Goal: Information Seeking & Learning: Find contact information

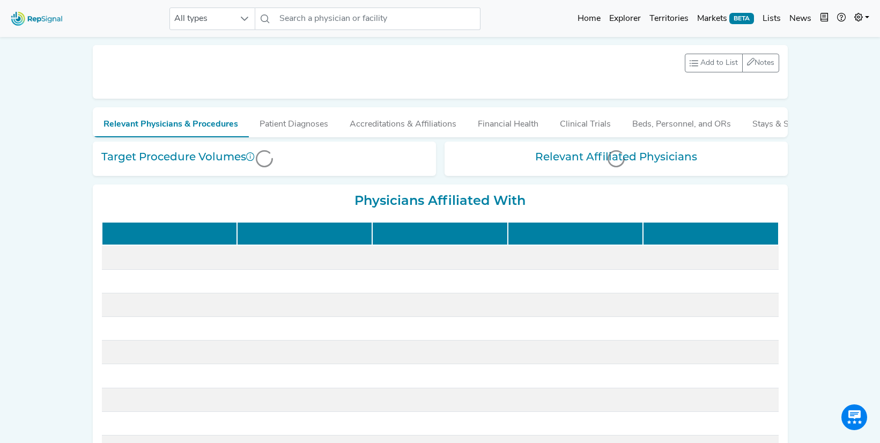
scroll to position [228, 0]
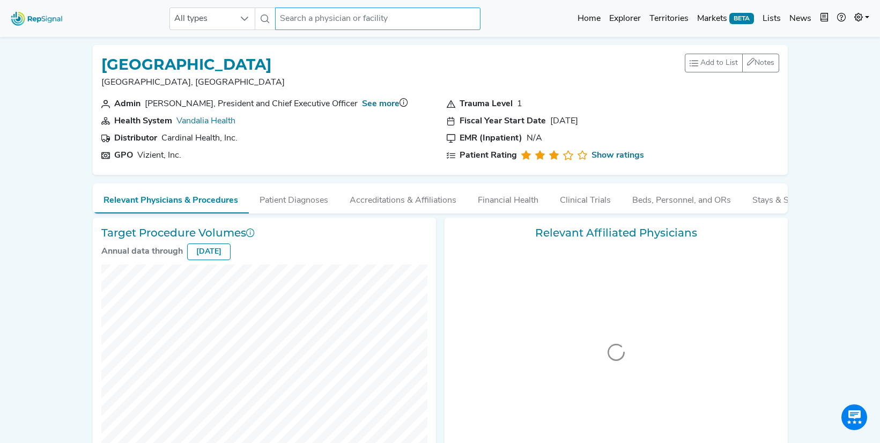
click at [372, 18] on input "text" at bounding box center [377, 19] width 205 height 23
paste input "Trinity Health Ann Arbor Hospital in Ypsilanti"
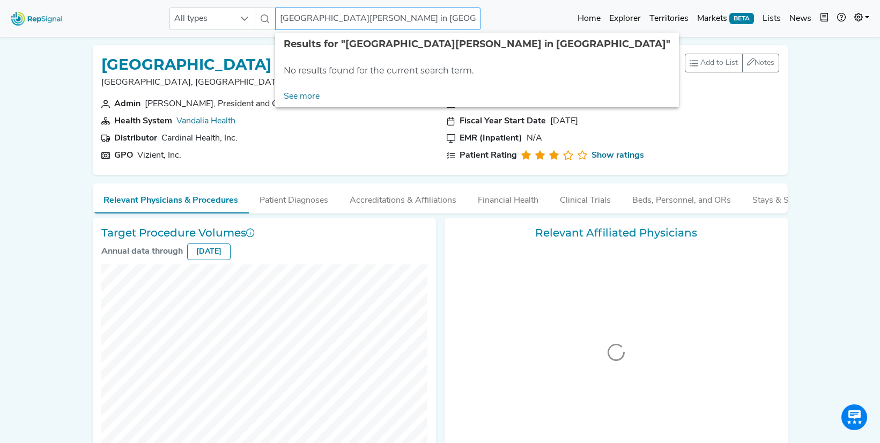
click at [452, 26] on input "Trinity Health Ann Arbor Hospital in Ypsilanti" at bounding box center [377, 19] width 205 height 23
type input "Trinity Health"
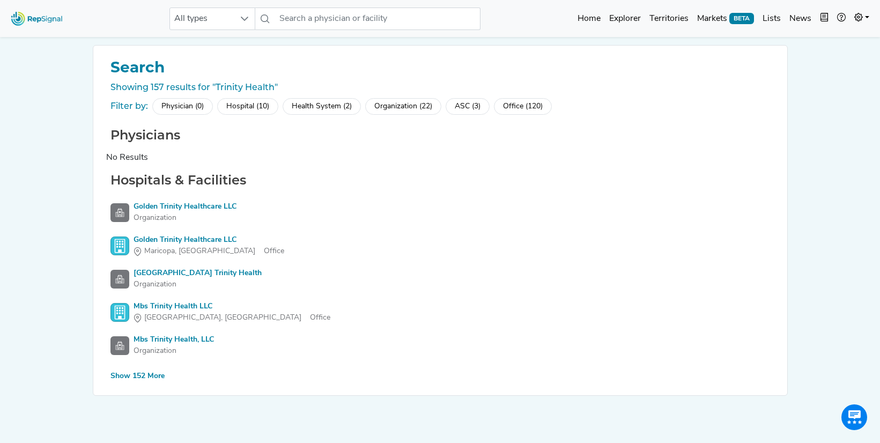
click at [246, 106] on div "Hospital (10)" at bounding box center [247, 106] width 61 height 17
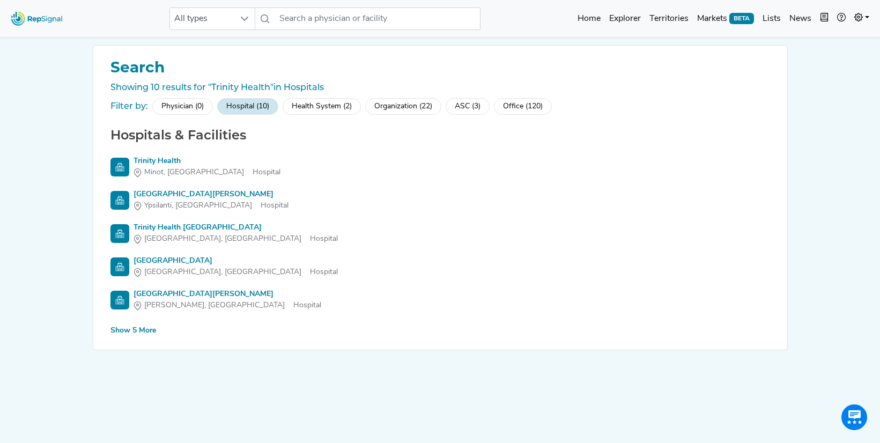
click at [131, 332] on div "Show 5 More" at bounding box center [133, 330] width 46 height 11
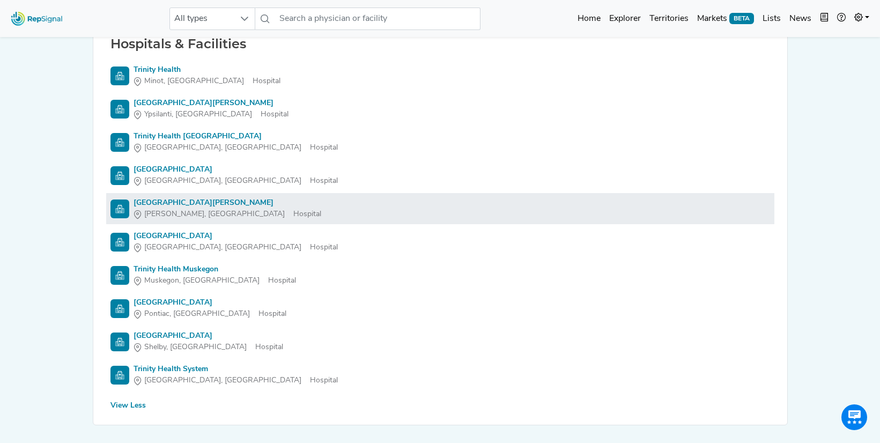
scroll to position [90, 0]
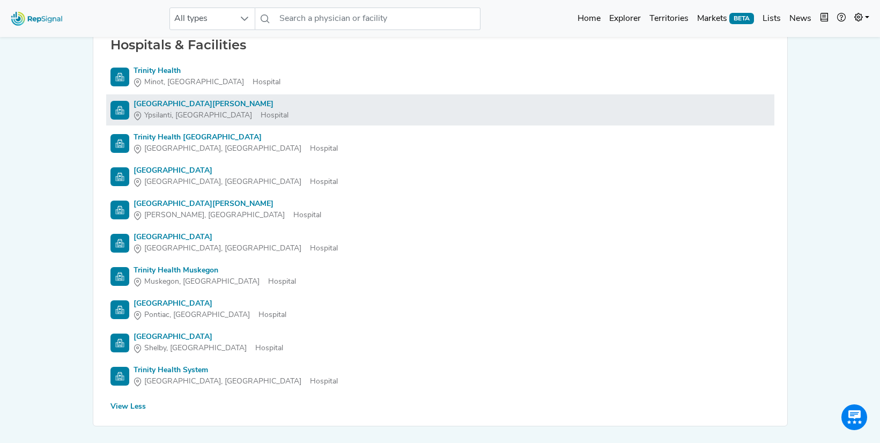
click at [183, 107] on div "[GEOGRAPHIC_DATA][PERSON_NAME]" at bounding box center [210, 104] width 155 height 11
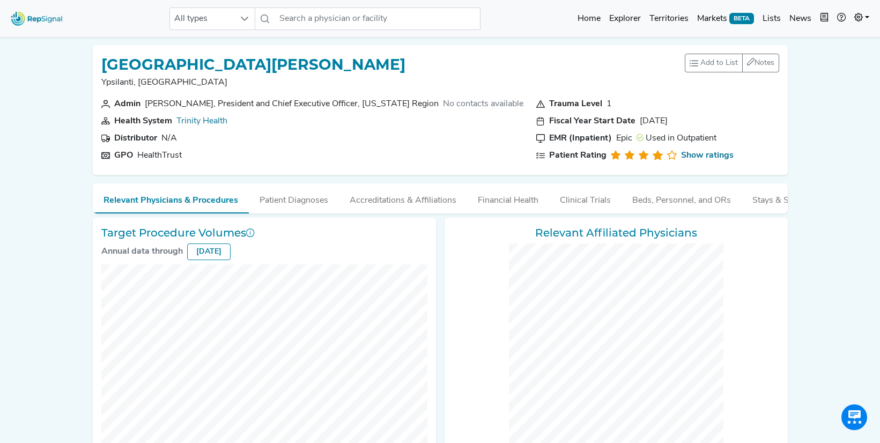
checkbox input "false"
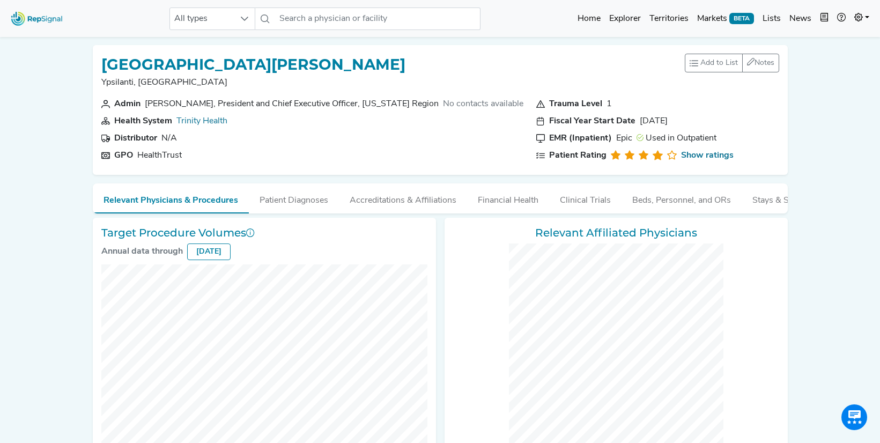
checkbox input "false"
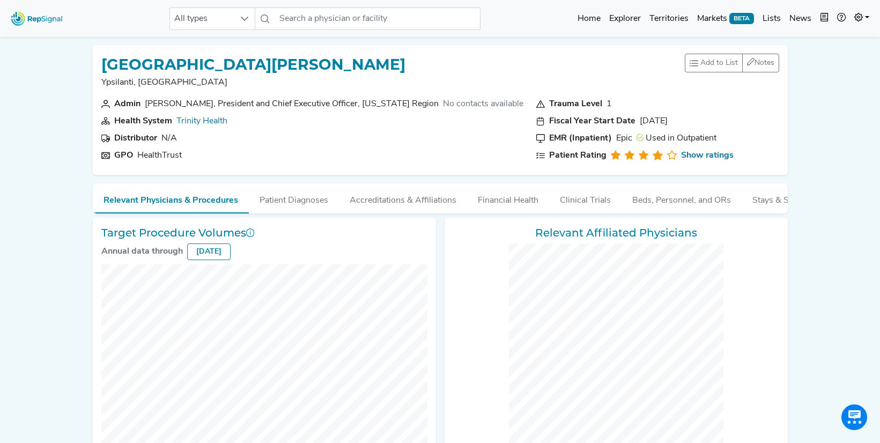
checkbox input "false"
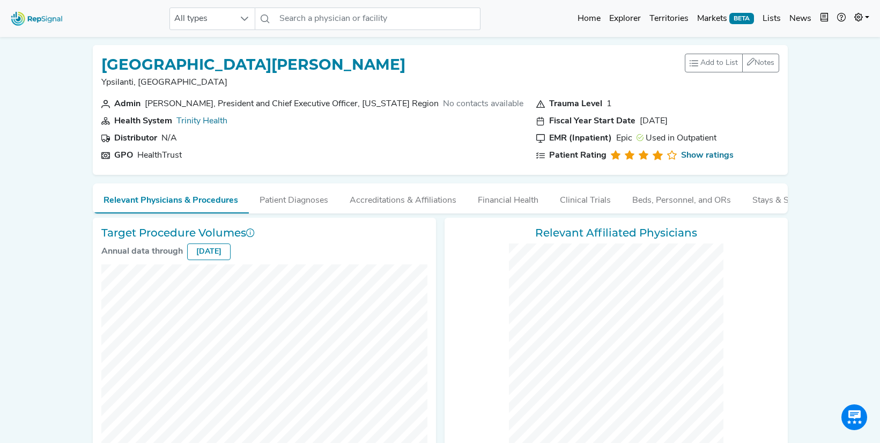
checkbox input "false"
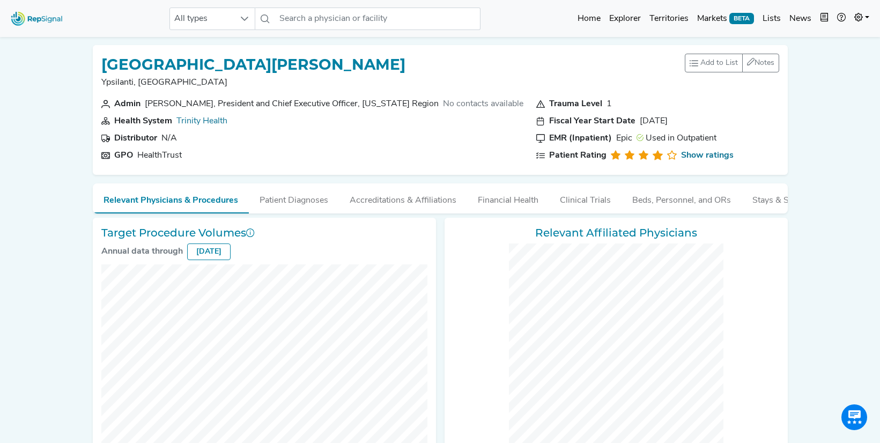
checkbox input "false"
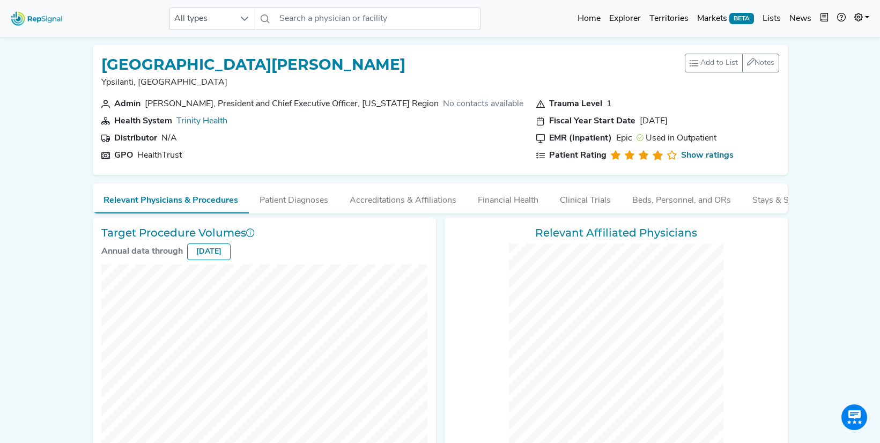
drag, startPoint x: 370, startPoint y: 63, endPoint x: 93, endPoint y: 61, distance: 276.6
type textarea "[GEOGRAPHIC_DATA][PERSON_NAME]"
click at [93, 61] on div "Trinity Health Ann Arbor Hospital Ypsilanti, MI Add to List Recent Lists: CC/CV…" at bounding box center [440, 110] width 695 height 130
copy h1 "[GEOGRAPHIC_DATA][PERSON_NAME]"
copy link "Trinity Health"
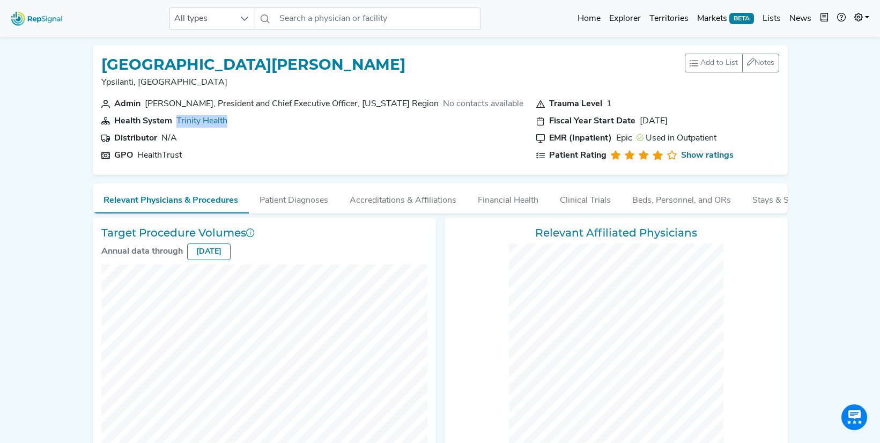
drag, startPoint x: 145, startPoint y: 103, endPoint x: 427, endPoint y: 102, distance: 282.5
click at [427, 102] on section "Admin Robert F. Casalou, President and Chief Executive Officer, Michigan Region…" at bounding box center [312, 104] width 422 height 13
copy div "Robert F. Casalou, President and Chief Executive Officer, Michigan Region"
click at [279, 202] on button "Patient Diagnoses" at bounding box center [294, 197] width 90 height 29
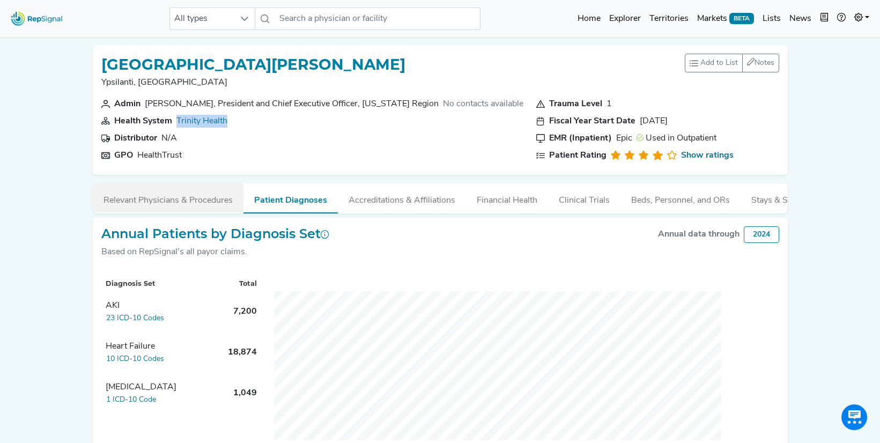
click at [192, 201] on button "Relevant Physicians & Procedures" at bounding box center [168, 197] width 151 height 29
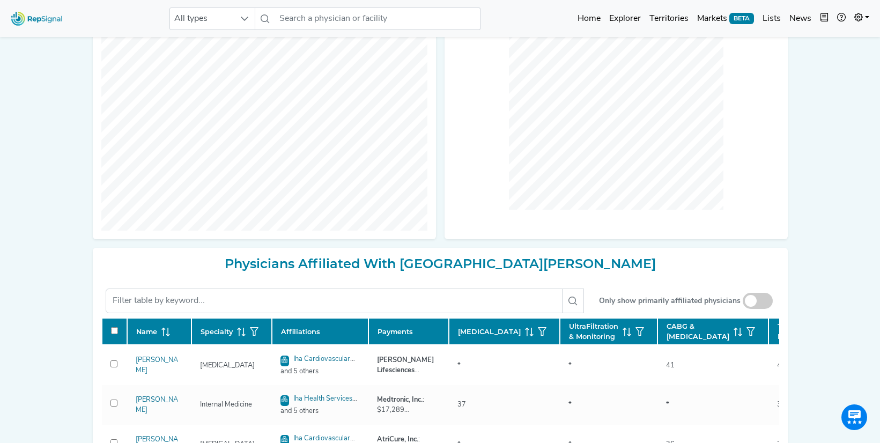
scroll to position [292, 0]
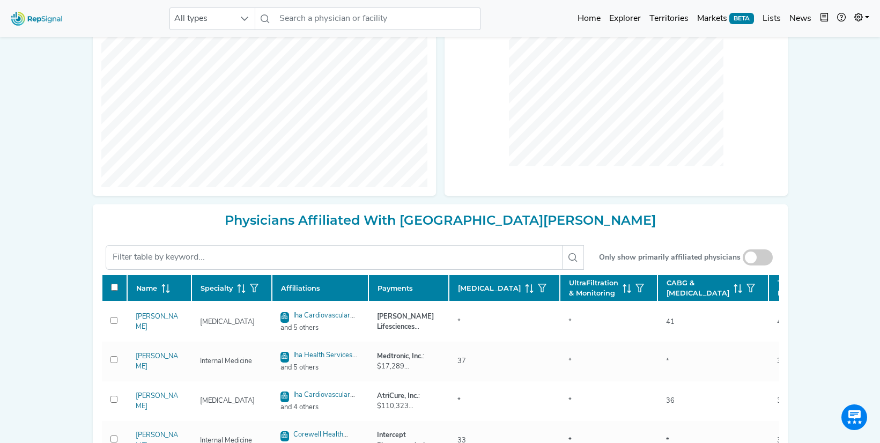
click at [759, 256] on span at bounding box center [758, 257] width 30 height 16
click at [758, 258] on input "checkbox" at bounding box center [758, 258] width 0 height 0
click at [253, 292] on icon "button" at bounding box center [254, 288] width 9 height 9
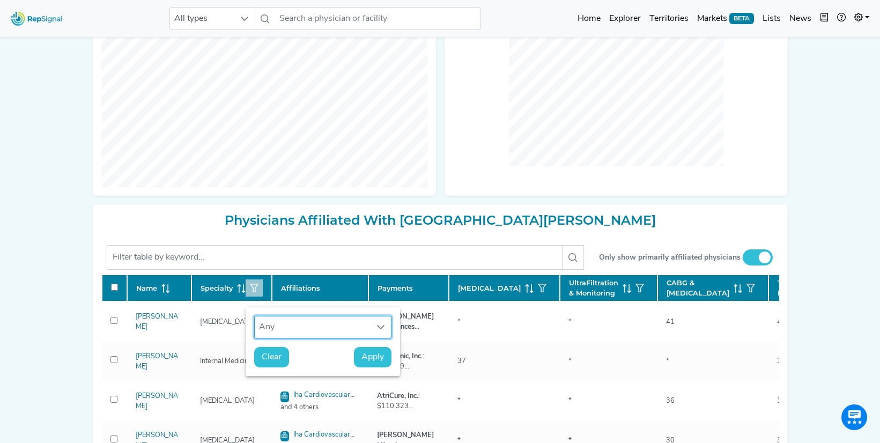
scroll to position [8, 50]
click at [271, 328] on div "Any" at bounding box center [313, 326] width 116 height 21
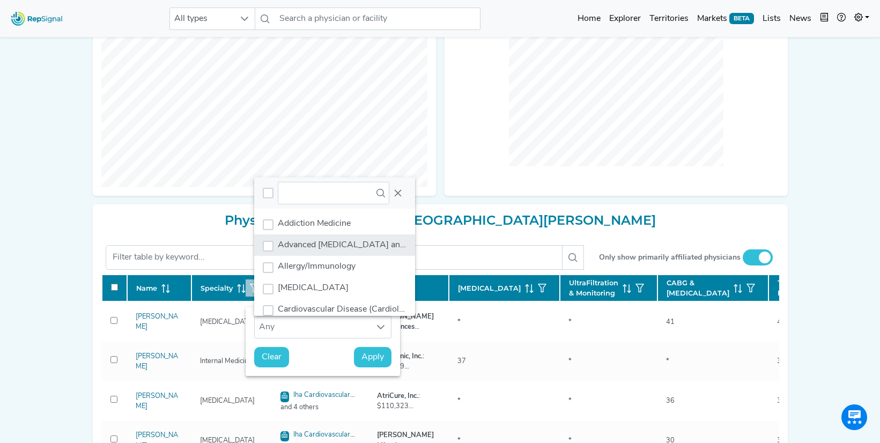
click at [313, 245] on span "Advanced Heart Failure and Transplant Cardiology" at bounding box center [384, 245] width 213 height 9
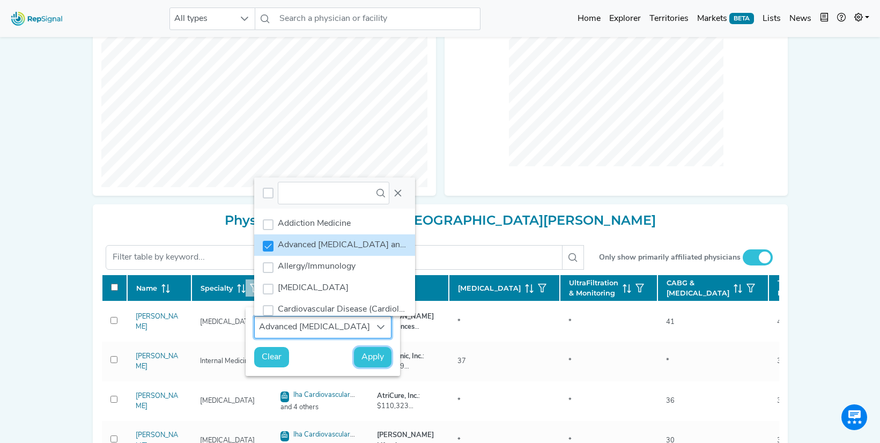
click at [377, 349] on button "Apply" at bounding box center [373, 357] width 38 height 20
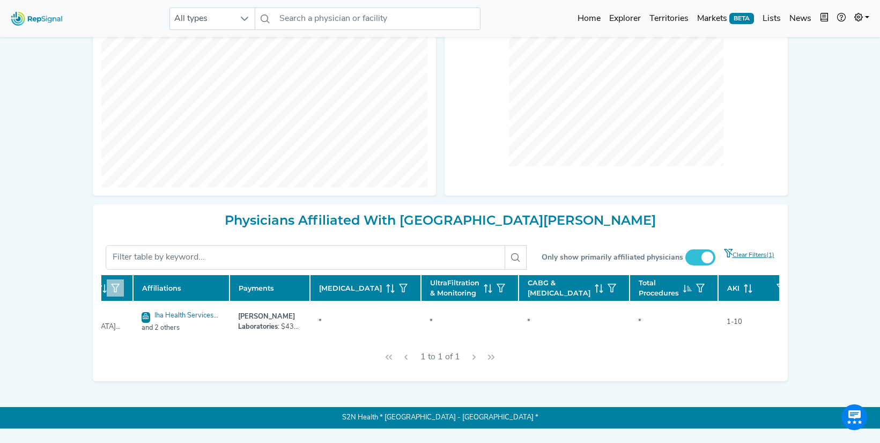
scroll to position [0, 0]
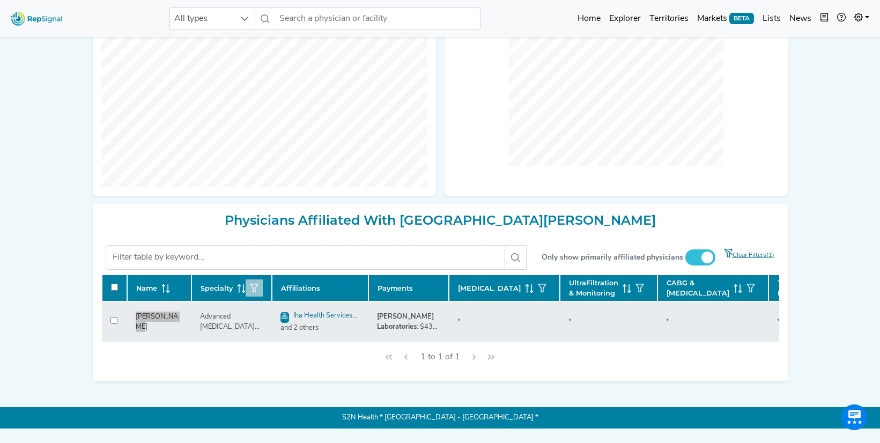
copy link "Daniel Perry"
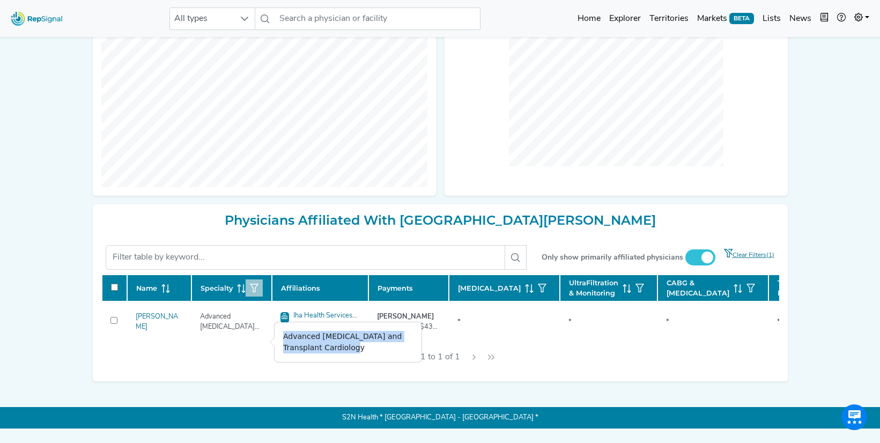
drag, startPoint x: 280, startPoint y: 336, endPoint x: 365, endPoint y: 350, distance: 85.3
click at [365, 350] on div "Advanced Heart Failure and Transplant Cardiology" at bounding box center [347, 342] width 147 height 40
copy div "Advanced Heart Failure and Transplant Cardiology"
click at [255, 292] on icon "button" at bounding box center [254, 288] width 9 height 9
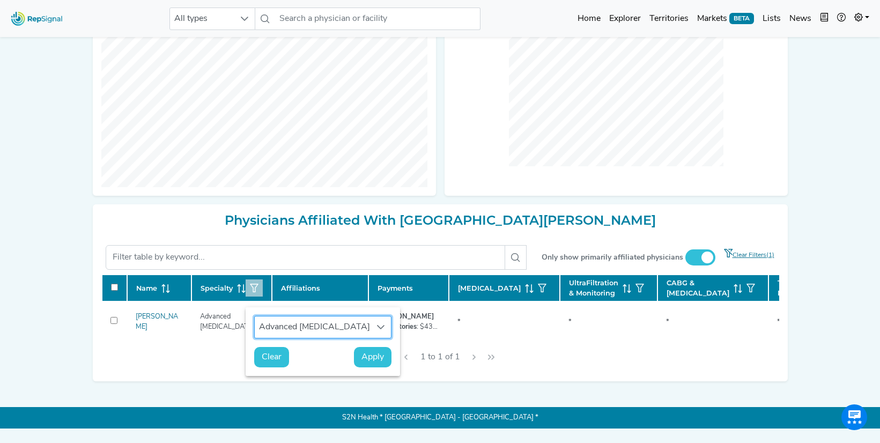
scroll to position [8, 50]
click at [265, 357] on span "Clear" at bounding box center [272, 357] width 20 height 13
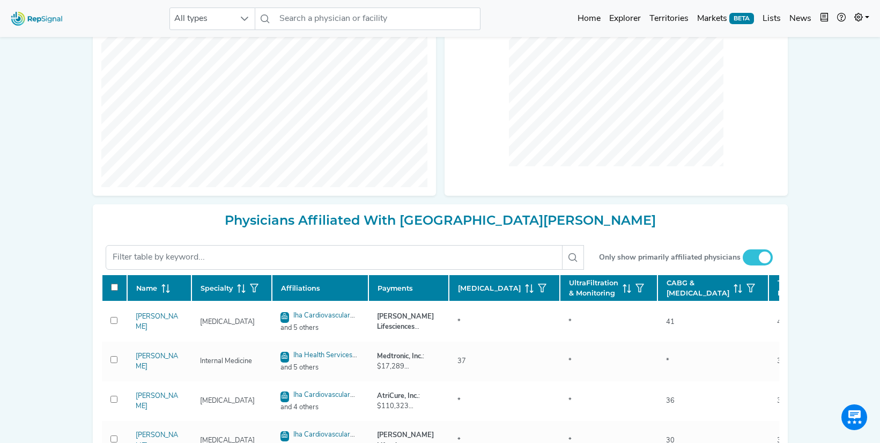
scroll to position [298, 0]
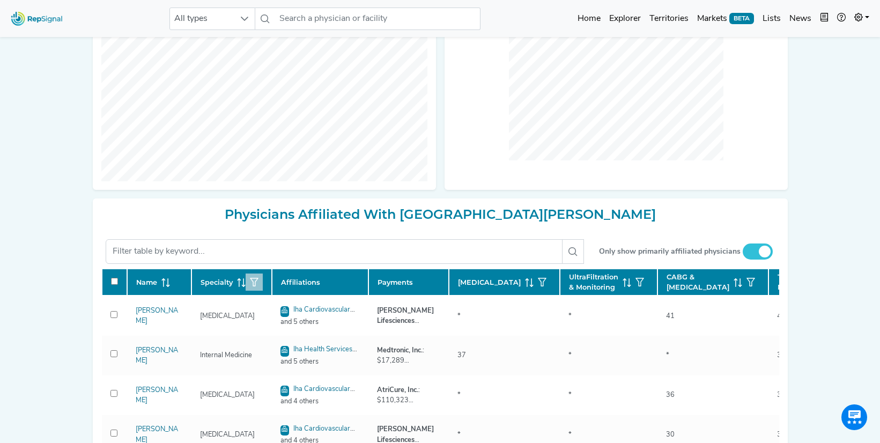
click at [251, 286] on icon "button" at bounding box center [254, 282] width 9 height 9
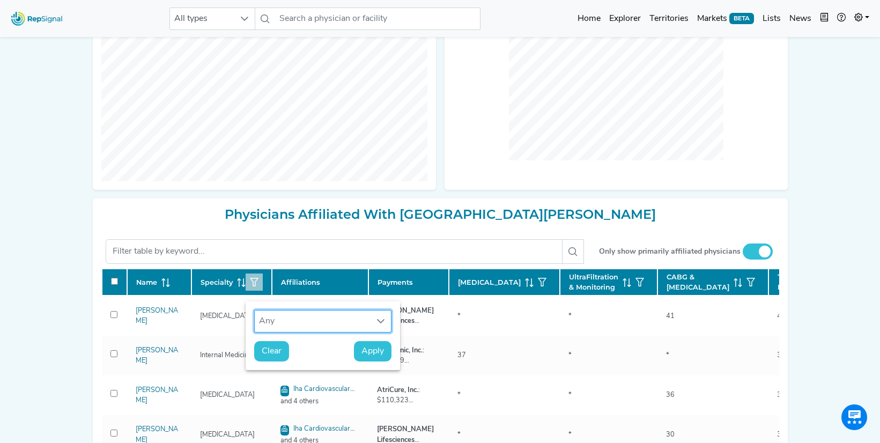
scroll to position [8, 50]
click at [283, 317] on div "Any" at bounding box center [313, 320] width 116 height 21
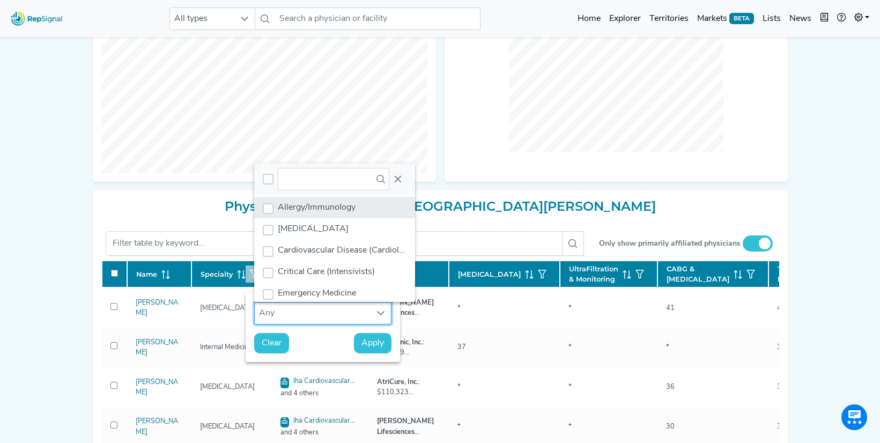
scroll to position [53, 0]
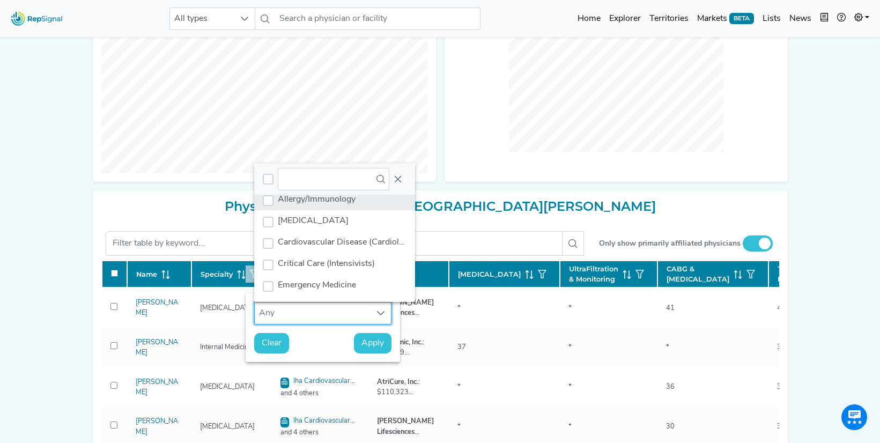
click at [315, 246] on span "Cardiovascular Disease (Cardiology)" at bounding box center [347, 242] width 138 height 9
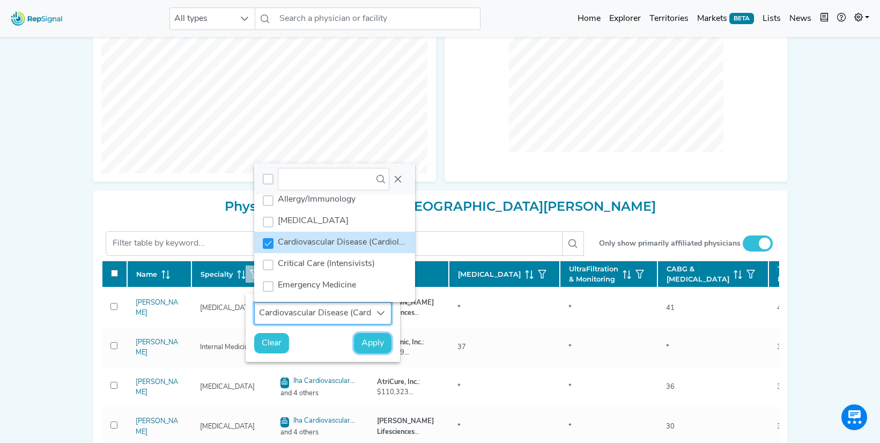
click at [368, 343] on span "Apply" at bounding box center [372, 343] width 23 height 13
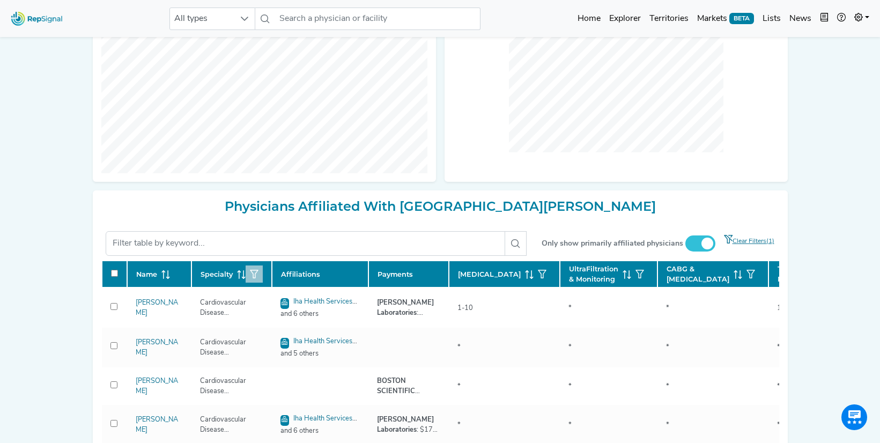
checkbox input "false"
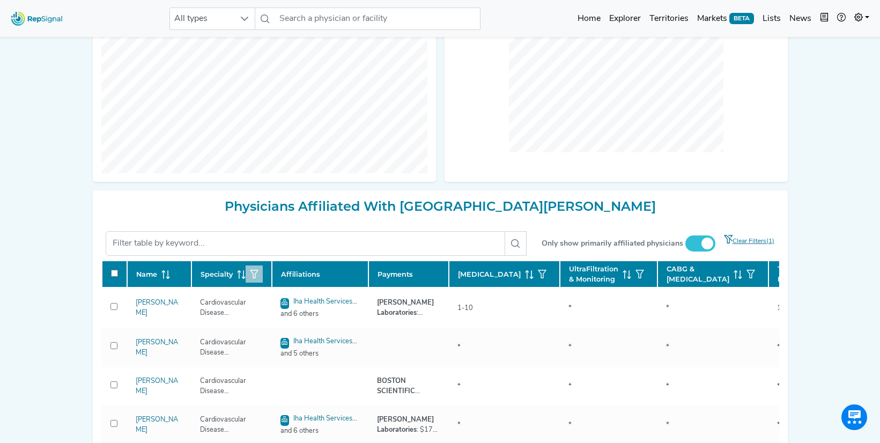
checkbox input "false"
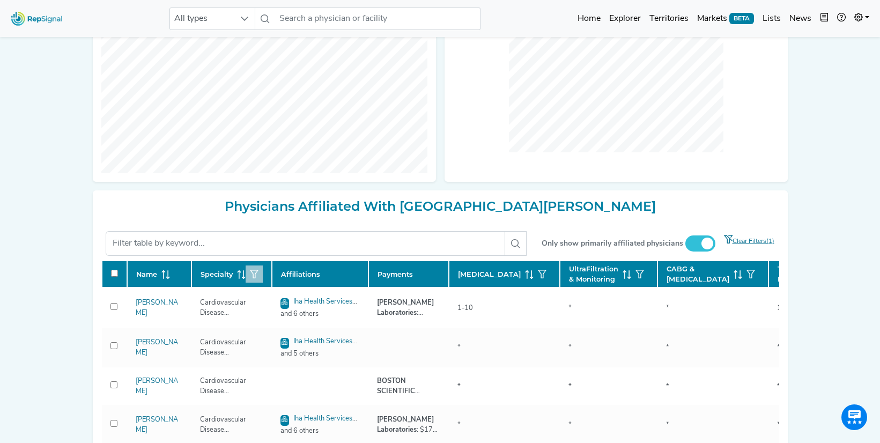
checkbox input "false"
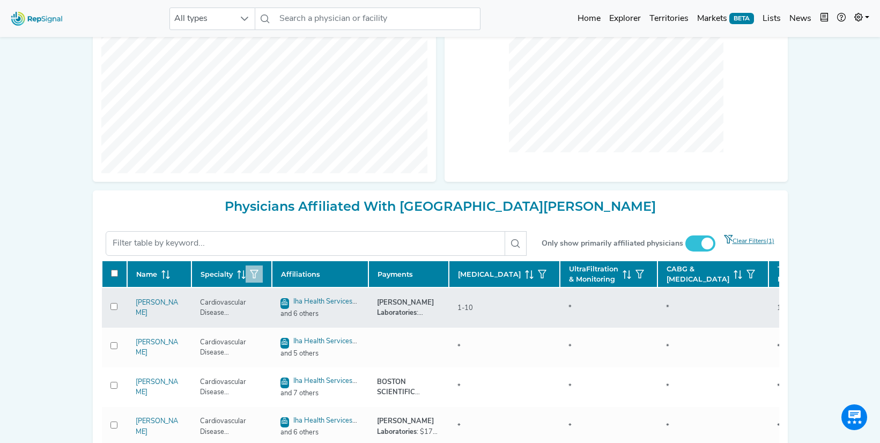
checkbox input "false"
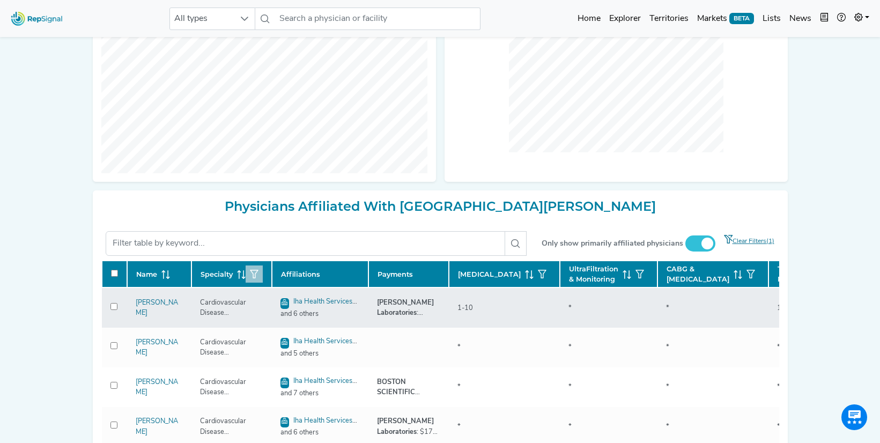
checkbox input "false"
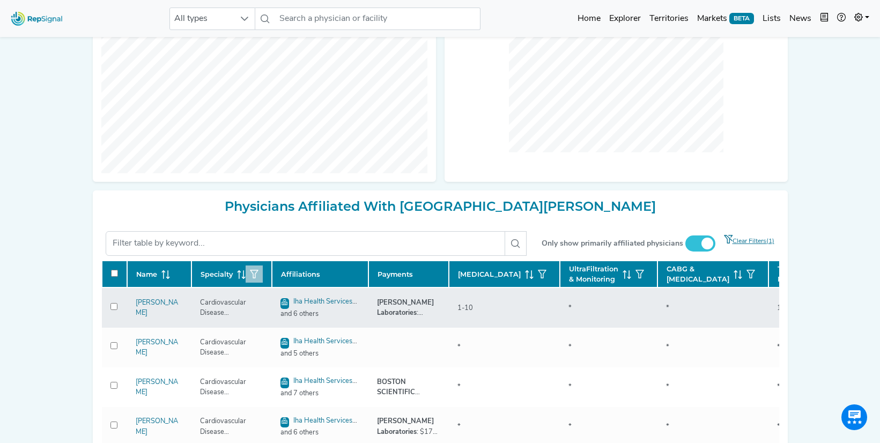
checkbox input "false"
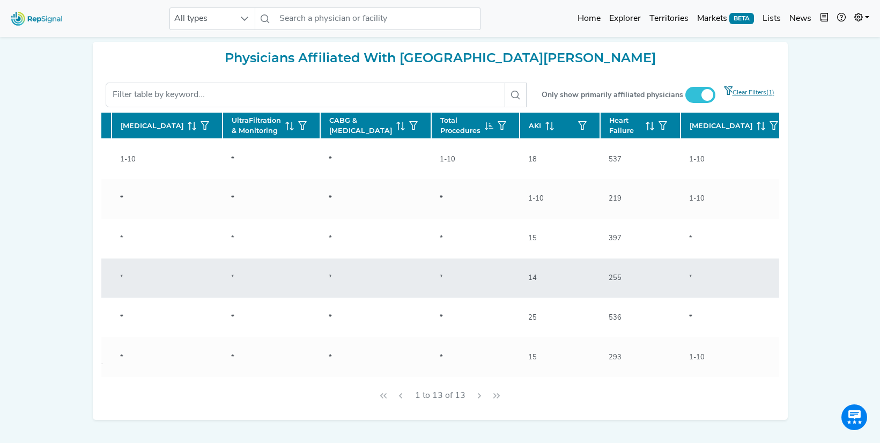
scroll to position [0, 345]
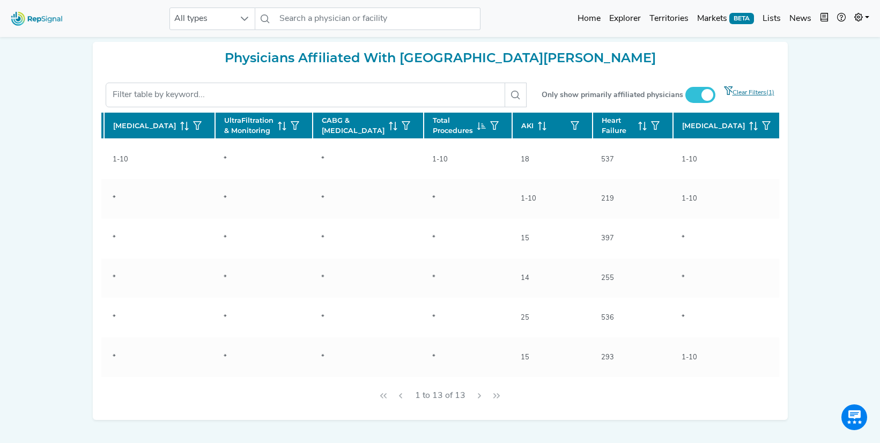
click at [638, 130] on icon at bounding box center [642, 126] width 9 height 9
click at [642, 127] on icon at bounding box center [644, 127] width 4 height 1
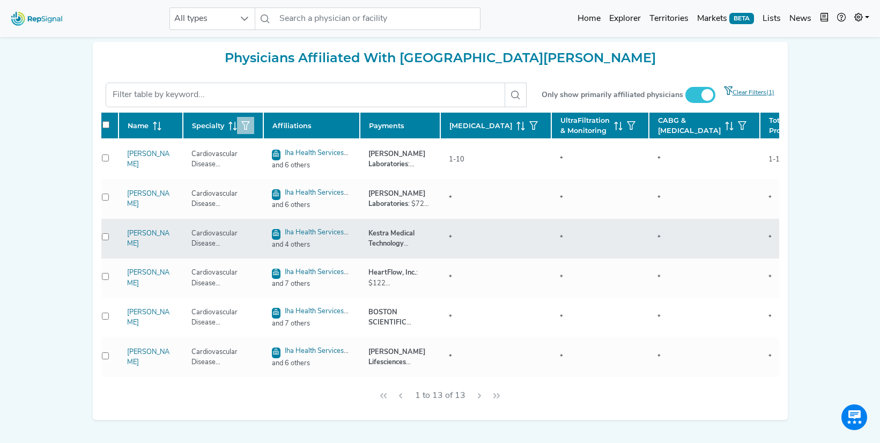
scroll to position [0, 0]
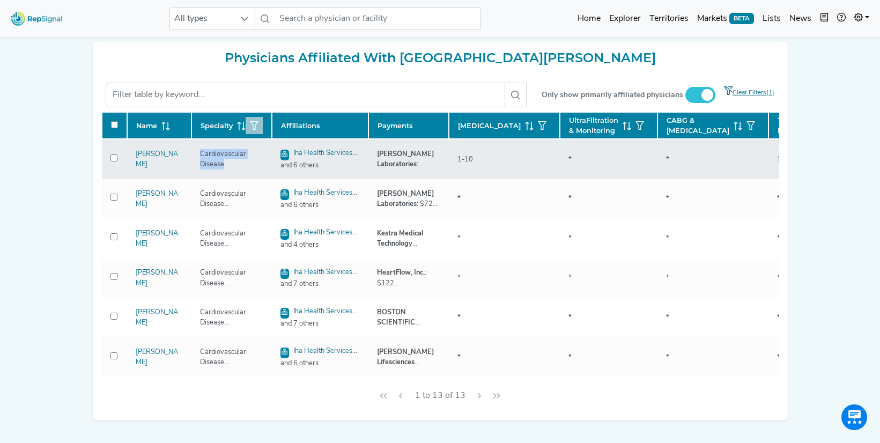
drag, startPoint x: 201, startPoint y: 176, endPoint x: 255, endPoint y: 190, distance: 55.9
click at [255, 179] on td "Cardiovascular Disease (Cardiology)" at bounding box center [231, 159] width 80 height 40
copy div "Cardiovascular Disease (Cardiology)"
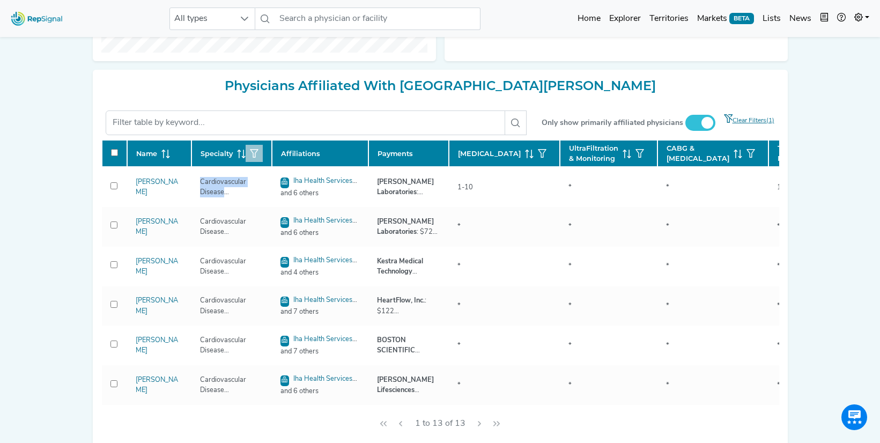
scroll to position [425, 0]
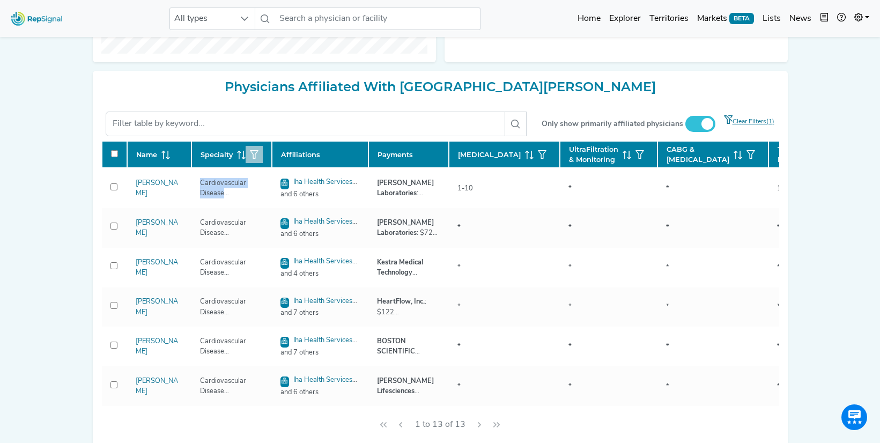
click at [252, 159] on icon "button" at bounding box center [254, 154] width 9 height 9
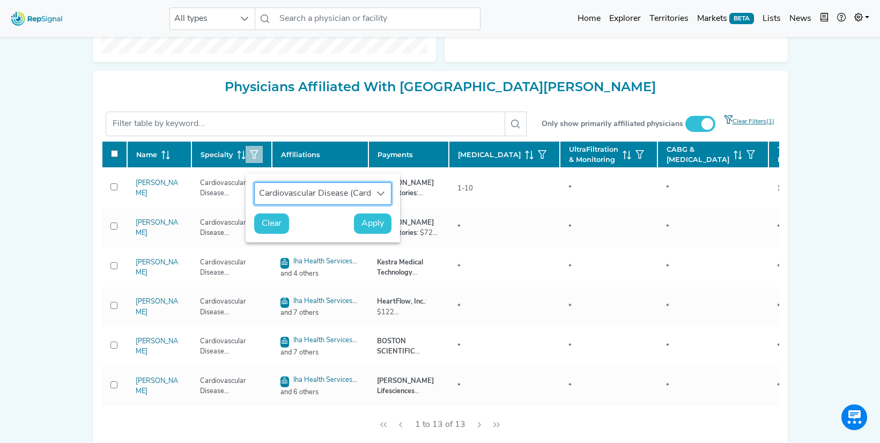
scroll to position [8, 50]
click at [264, 224] on span "Clear" at bounding box center [272, 223] width 20 height 13
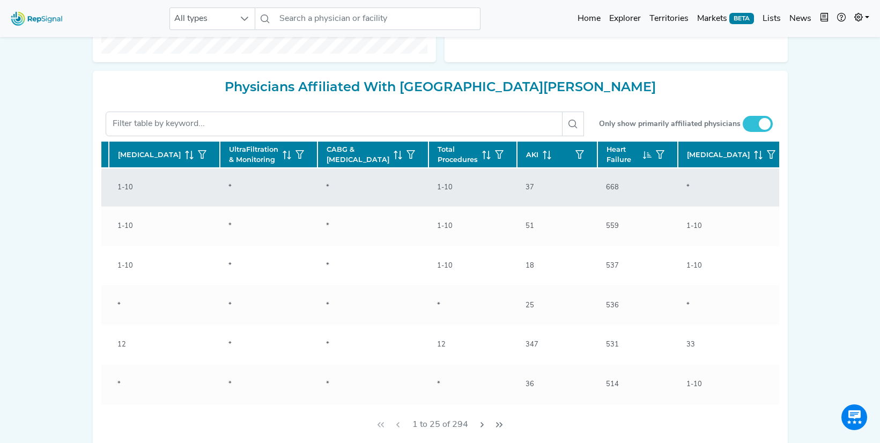
scroll to position [0, 345]
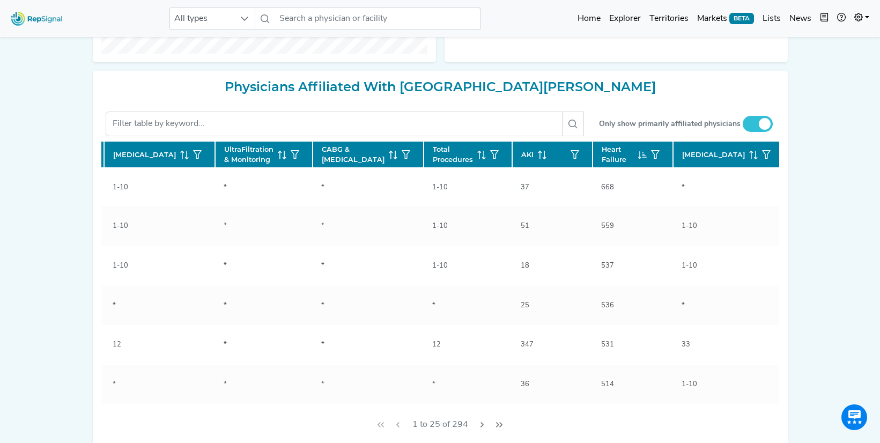
click at [755, 159] on icon at bounding box center [755, 155] width 1 height 9
click at [749, 159] on icon at bounding box center [753, 155] width 9 height 9
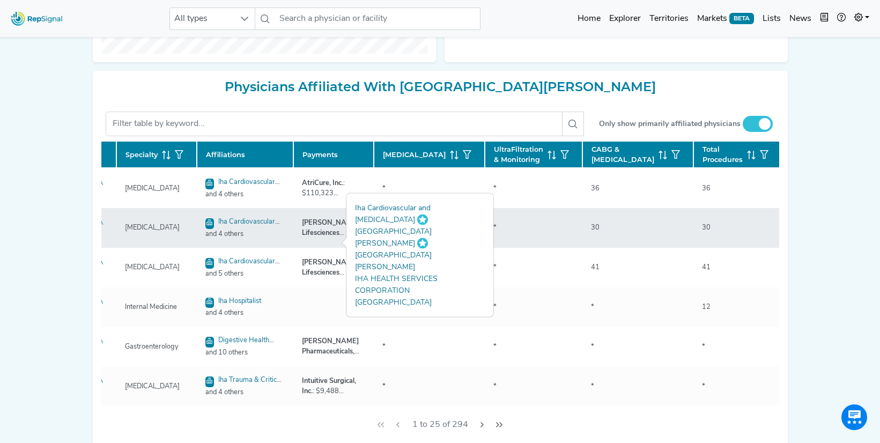
scroll to position [0, 0]
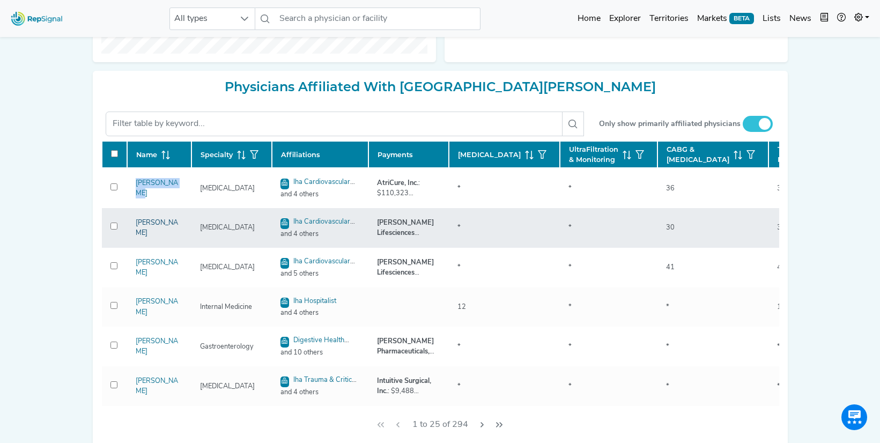
click at [157, 236] on link "[PERSON_NAME]" at bounding box center [157, 227] width 42 height 17
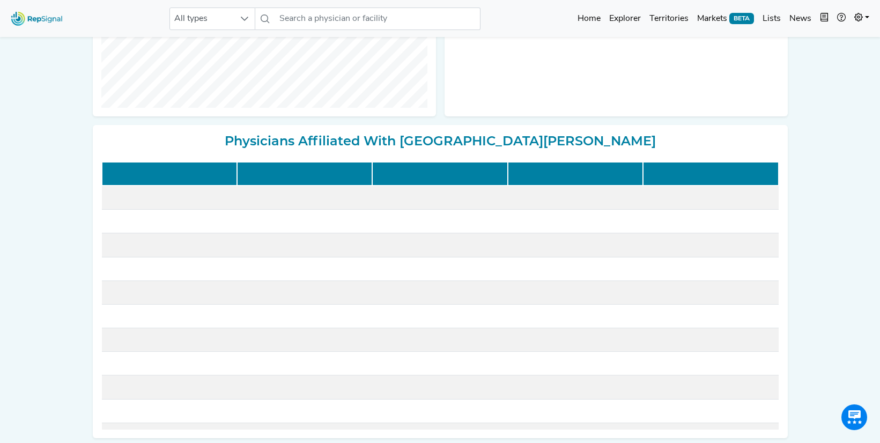
scroll to position [413, 0]
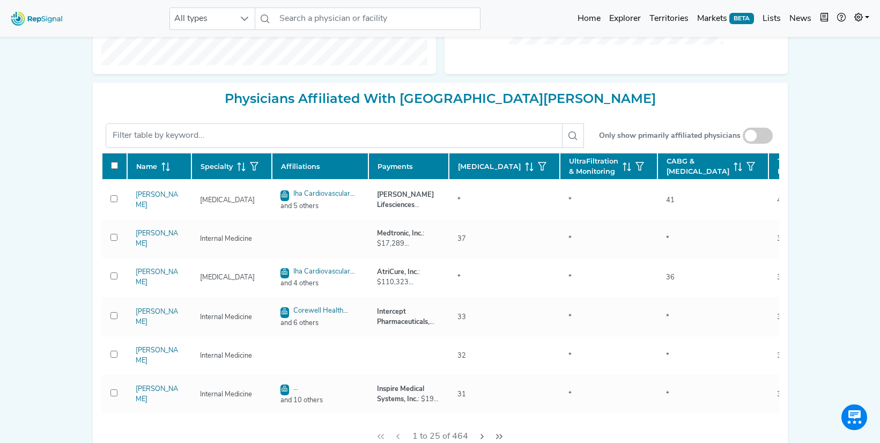
click at [761, 128] on span at bounding box center [758, 136] width 30 height 16
click at [758, 136] on input "checkbox" at bounding box center [758, 136] width 0 height 0
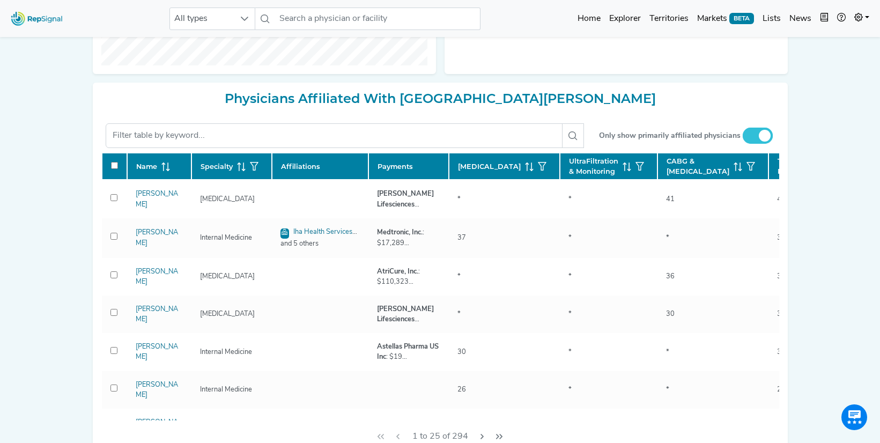
scroll to position [434, 0]
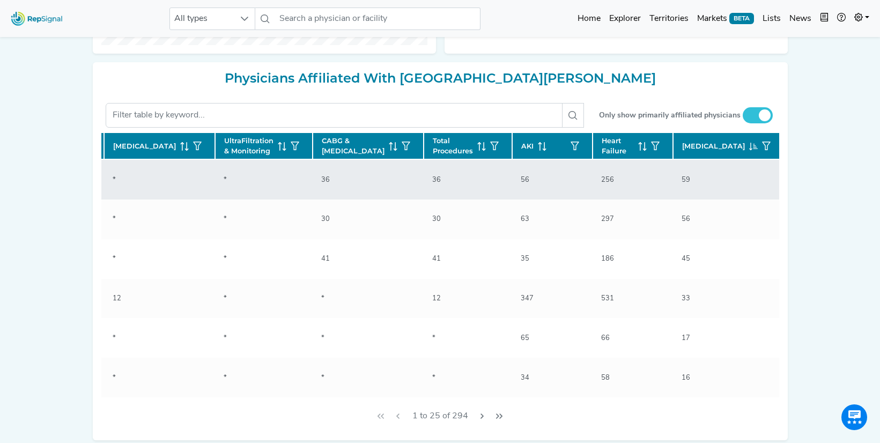
checkbox input "false"
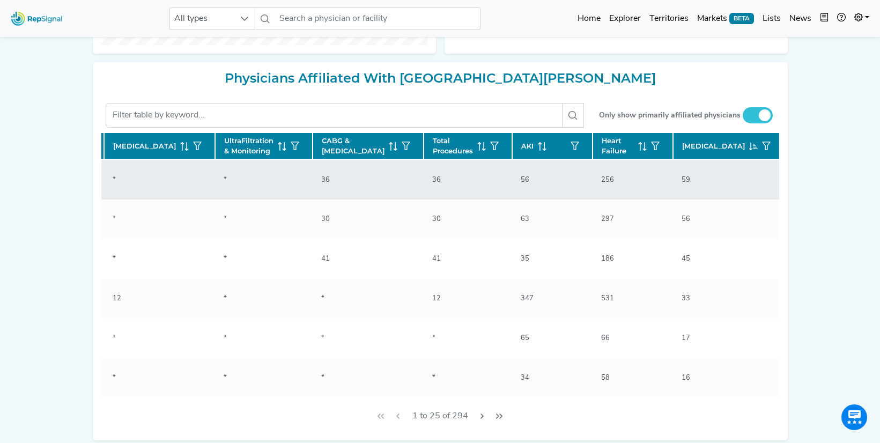
checkbox input "false"
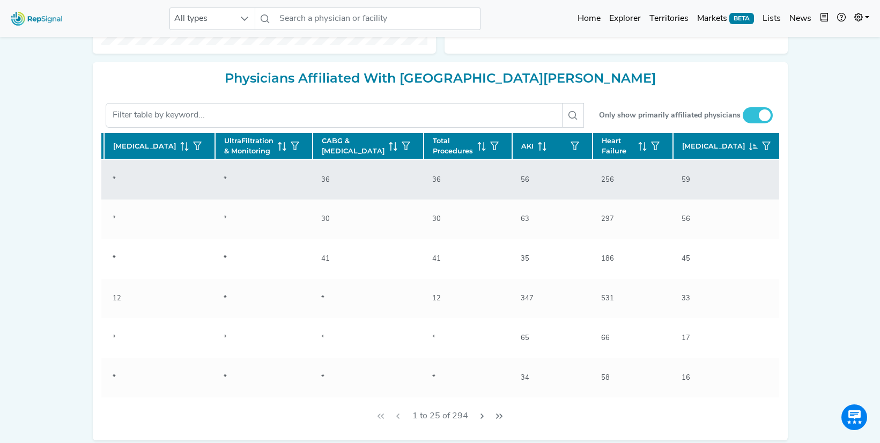
checkbox input "false"
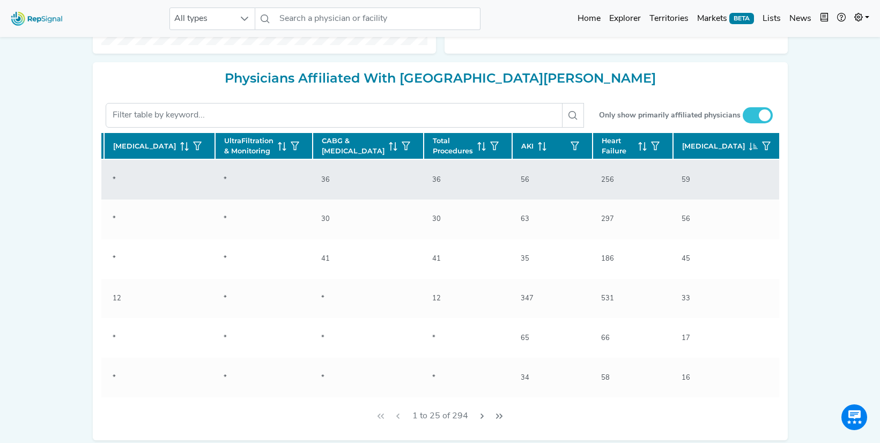
checkbox input "false"
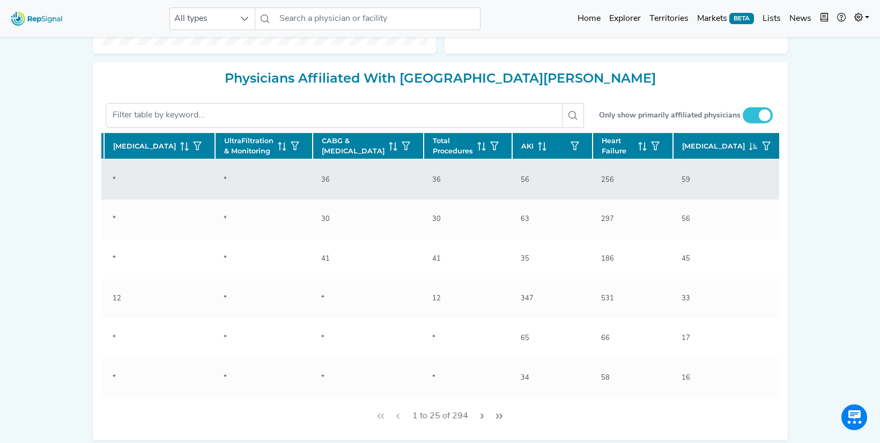
checkbox input "false"
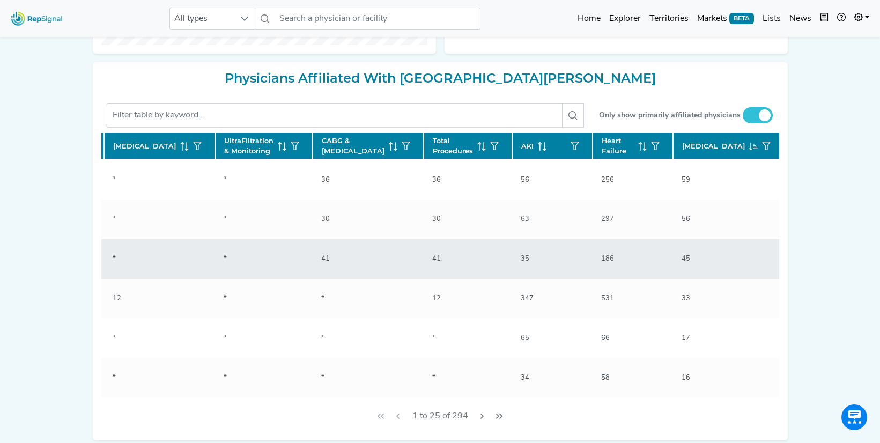
checkbox input "false"
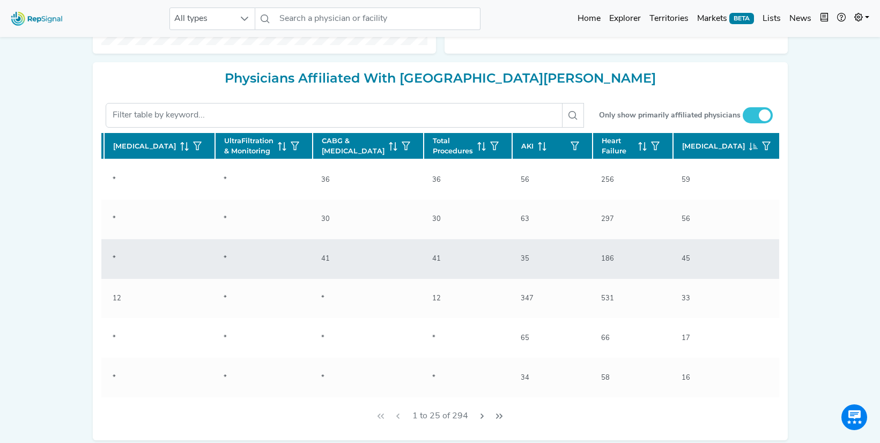
checkbox input "false"
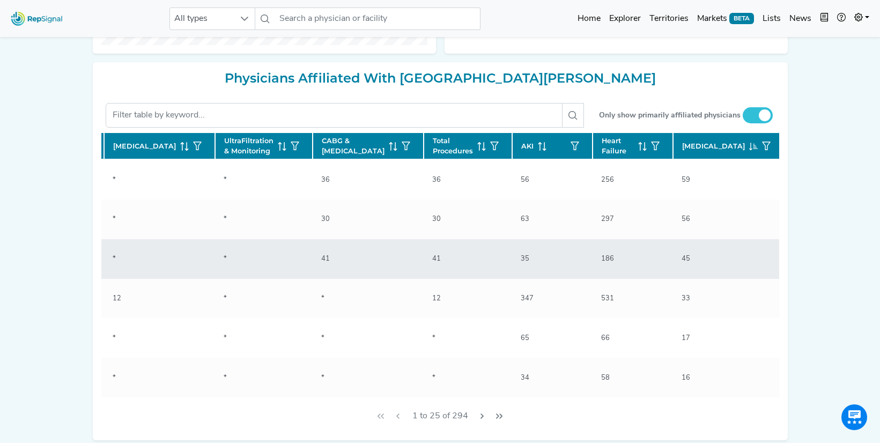
checkbox input "false"
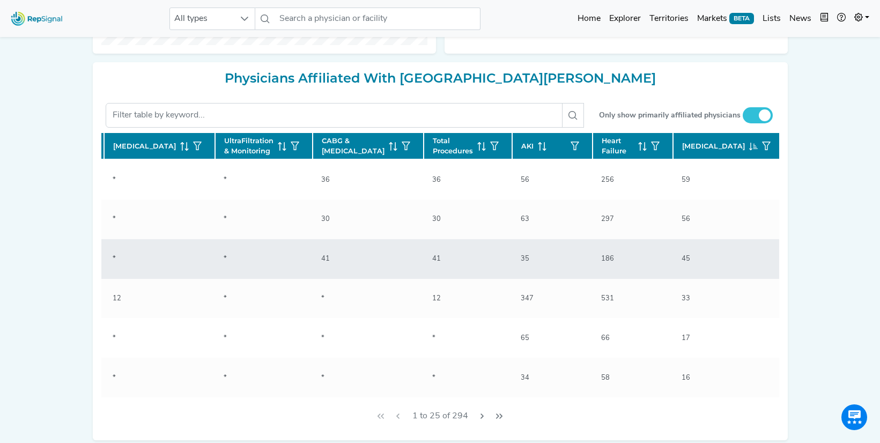
checkbox input "false"
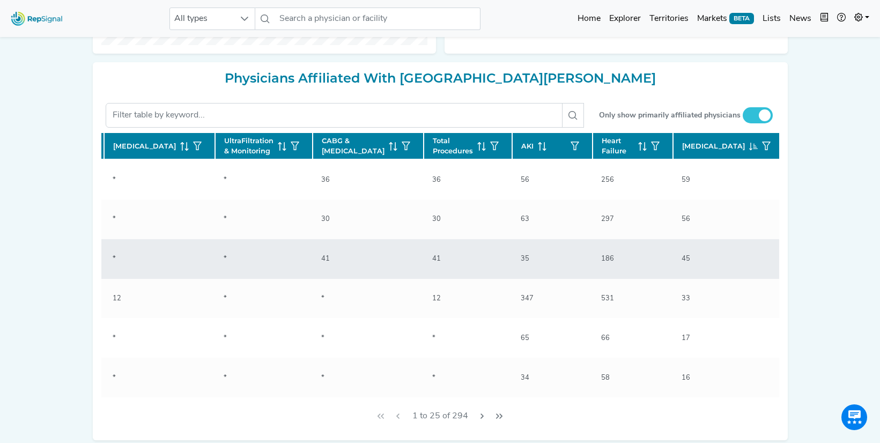
checkbox input "false"
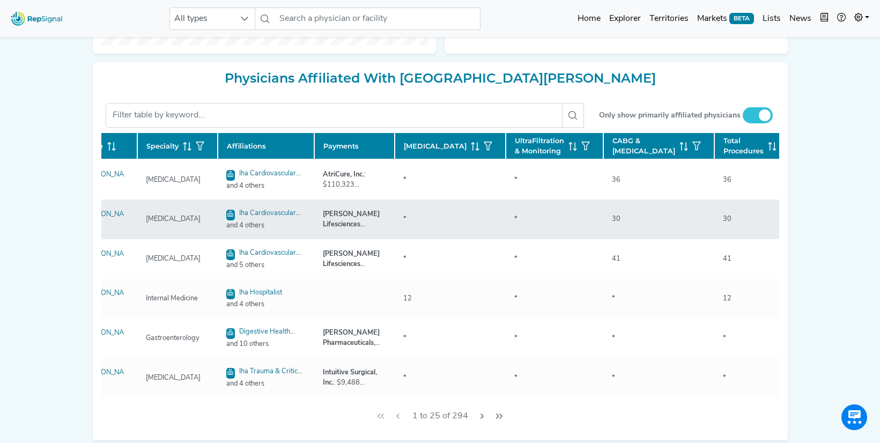
scroll to position [0, 0]
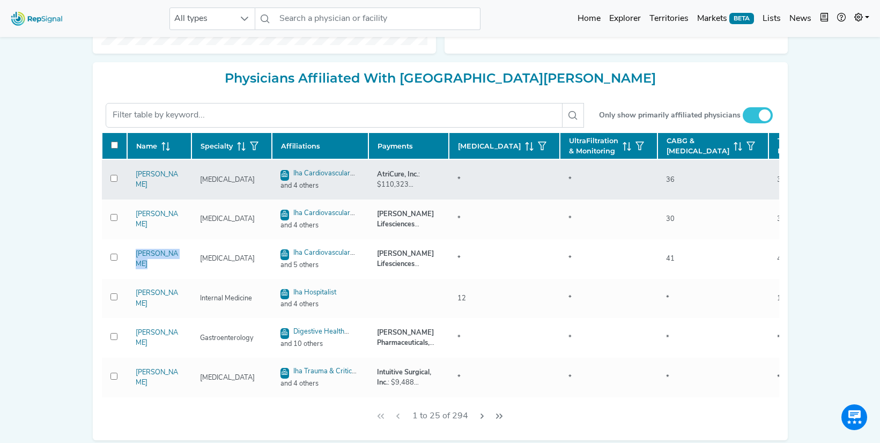
drag, startPoint x: 201, startPoint y: 202, endPoint x: 255, endPoint y: 203, distance: 54.1
click at [255, 185] on div "General Surgery" at bounding box center [228, 180] width 68 height 10
copy div "General Surgery"
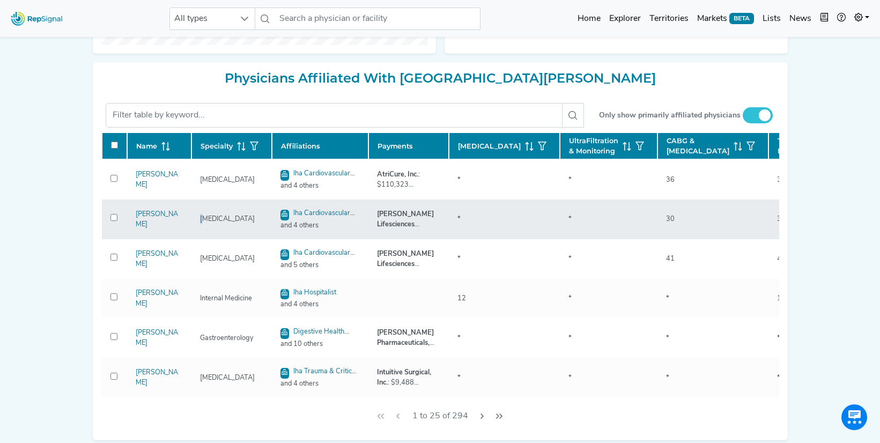
click at [201, 224] on div "[MEDICAL_DATA]" at bounding box center [228, 219] width 68 height 10
click at [198, 224] on div "[MEDICAL_DATA]" at bounding box center [228, 219] width 68 height 10
drag, startPoint x: 200, startPoint y: 241, endPoint x: 251, endPoint y: 243, distance: 51.5
click at [251, 224] on div "[MEDICAL_DATA]" at bounding box center [228, 219] width 68 height 10
copy div "[MEDICAL_DATA]"
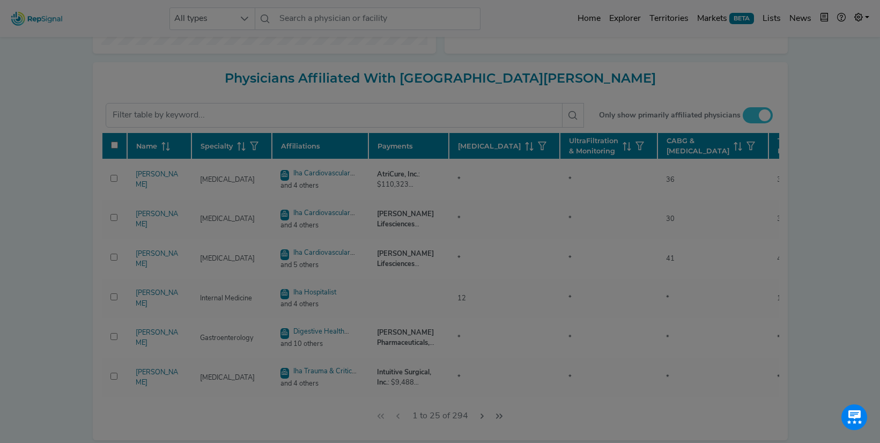
click at [549, 91] on div "Okay" at bounding box center [440, 72] width 267 height 38
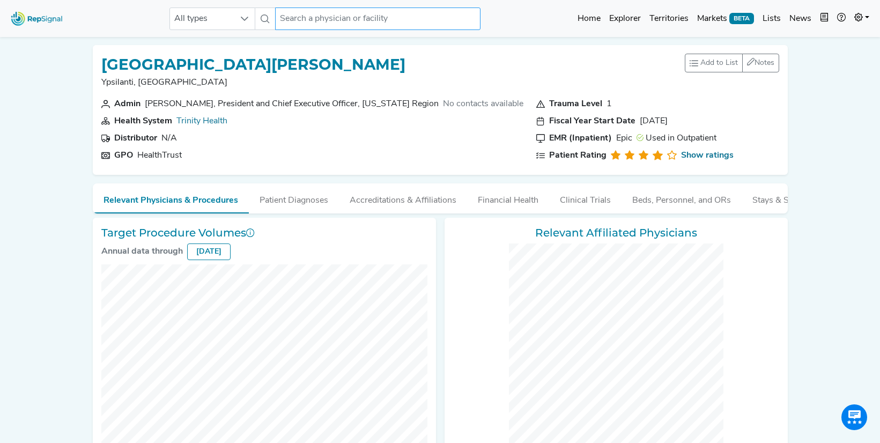
click at [421, 18] on input "text" at bounding box center [377, 19] width 205 height 23
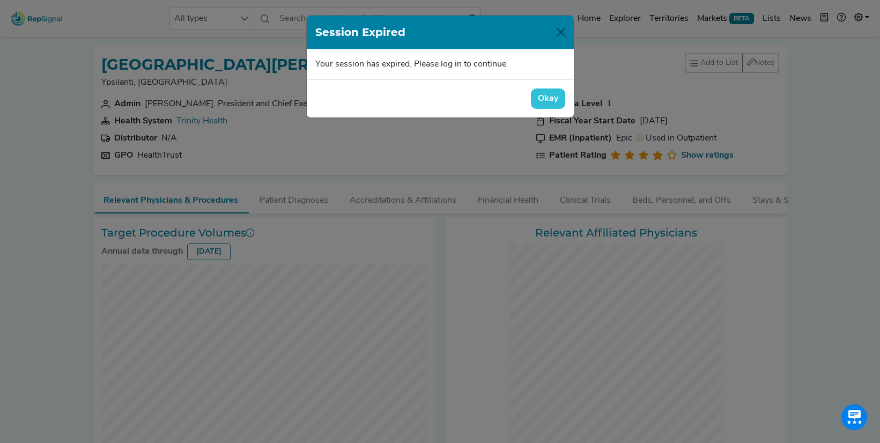
click at [543, 94] on button "Okay" at bounding box center [548, 98] width 34 height 20
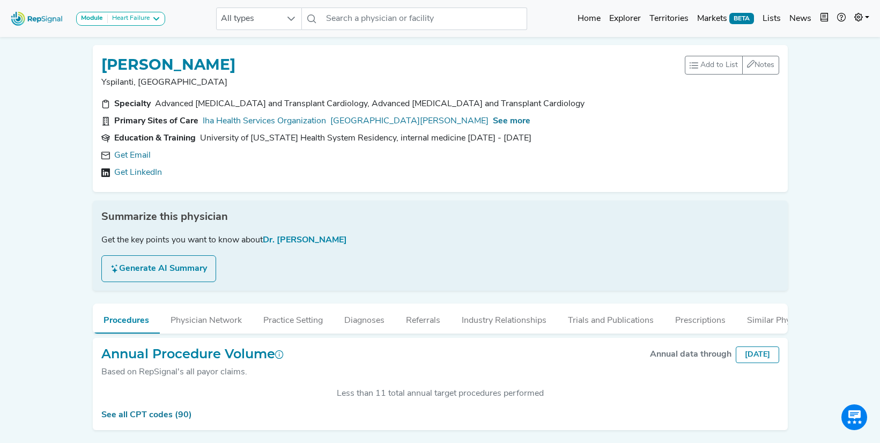
scroll to position [228, 0]
click at [145, 156] on link "Get Email" at bounding box center [132, 155] width 36 height 13
click at [493, 122] on span "See more" at bounding box center [512, 121] width 38 height 9
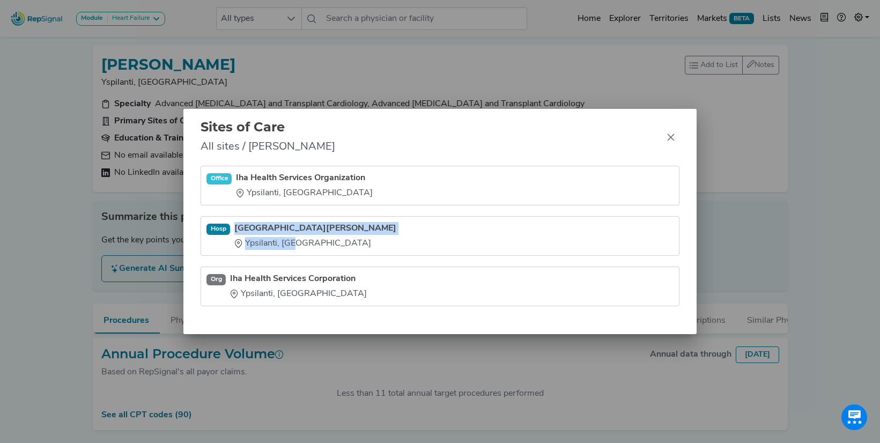
drag, startPoint x: 235, startPoint y: 220, endPoint x: 296, endPoint y: 249, distance: 66.9
type textarea "Trinity Health Ann Arbor Hospital Ypsilanti, MI"
click at [296, 266] on li "Hosp Trinity Health Ann Arbor Hospital Ypsilanti, MI" at bounding box center [440, 286] width 479 height 40
copy div "Trinity Health Ann Arbor Hospital Ypsilanti, MI"
click at [671, 137] on icon "Close" at bounding box center [670, 137] width 7 height 7
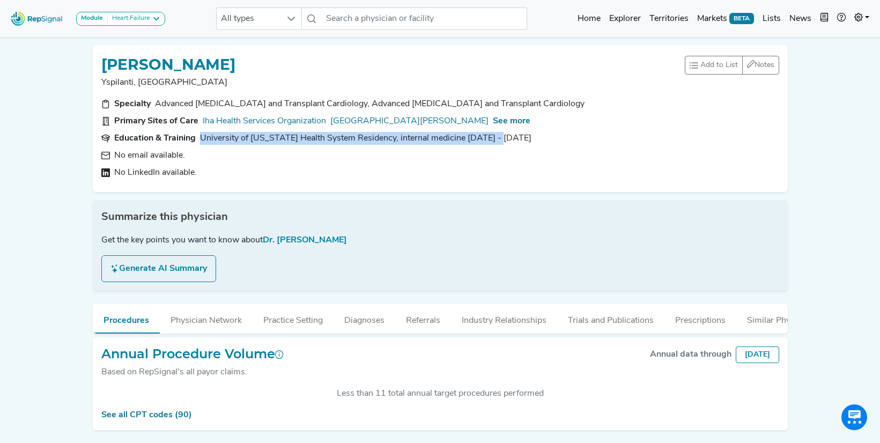
drag, startPoint x: 518, startPoint y: 140, endPoint x: 201, endPoint y: 140, distance: 316.8
click at [201, 140] on section "Education & Training University of Michigan Health System Residency, internal m…" at bounding box center [440, 138] width 678 height 13
copy div "University of Michigan Health System Residency, internal medicine 2016 - 2019"
click at [465, 322] on button "Industry Relationships" at bounding box center [504, 317] width 106 height 29
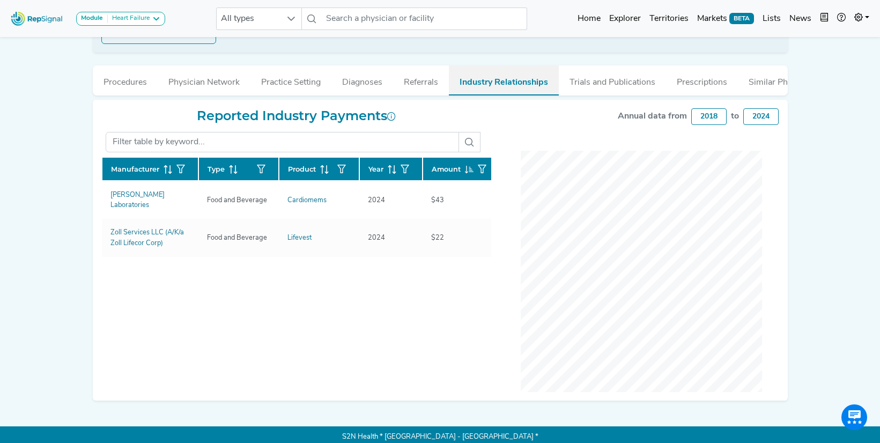
scroll to position [242, 0]
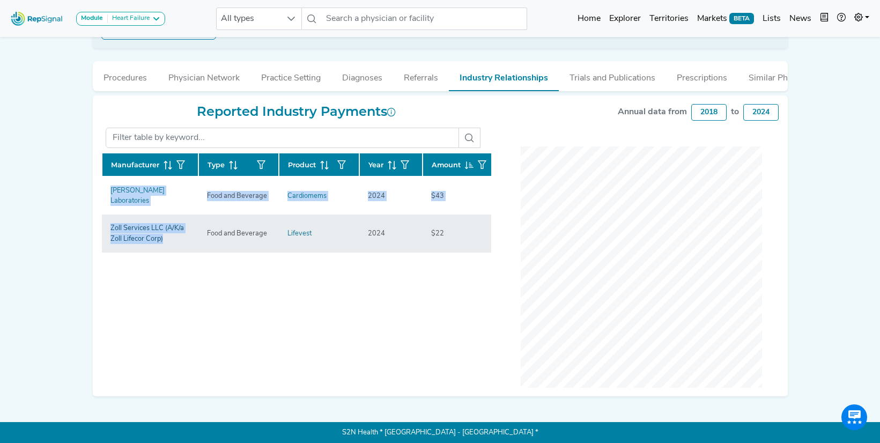
drag, startPoint x: 96, startPoint y: 196, endPoint x: 165, endPoint y: 230, distance: 77.0
click at [165, 230] on div "Reported Industry Payments Manufacturer Type Product Year Amount Abbott Laborat…" at bounding box center [296, 246] width 403 height 284
copy div "Manufacturer Type Product Year Amount Abbott Laboratories Food and Beverage Car…"
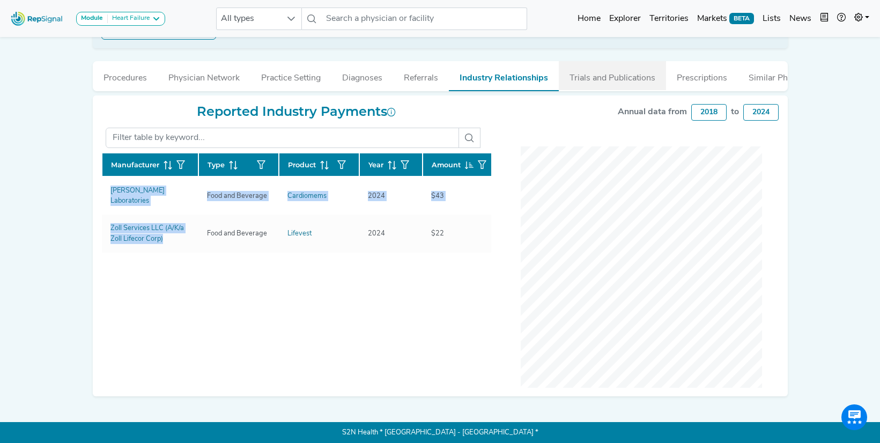
click at [634, 76] on button "Trials and Publications" at bounding box center [612, 75] width 107 height 29
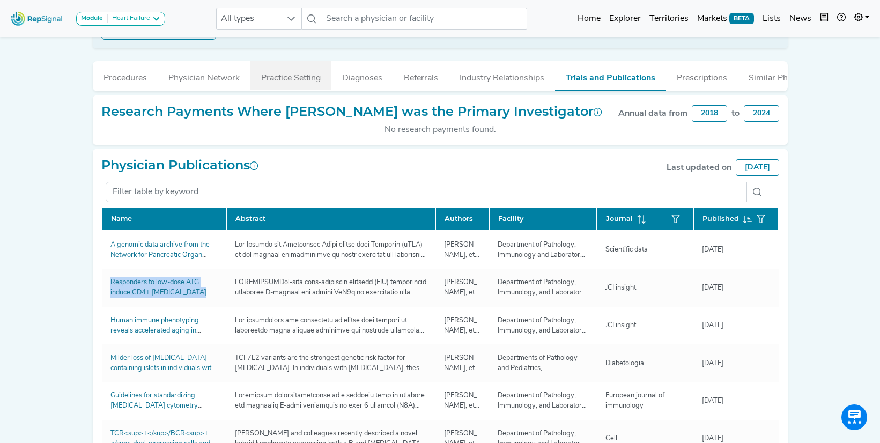
click at [280, 81] on button "Practice Setting" at bounding box center [290, 75] width 81 height 29
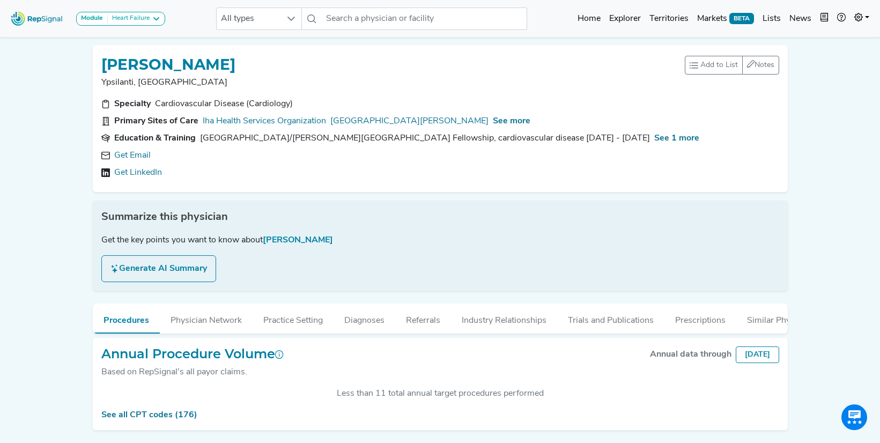
scroll to position [228, 0]
click at [143, 160] on link "Get Email" at bounding box center [132, 155] width 36 height 13
click at [496, 125] on span "See more" at bounding box center [512, 121] width 38 height 9
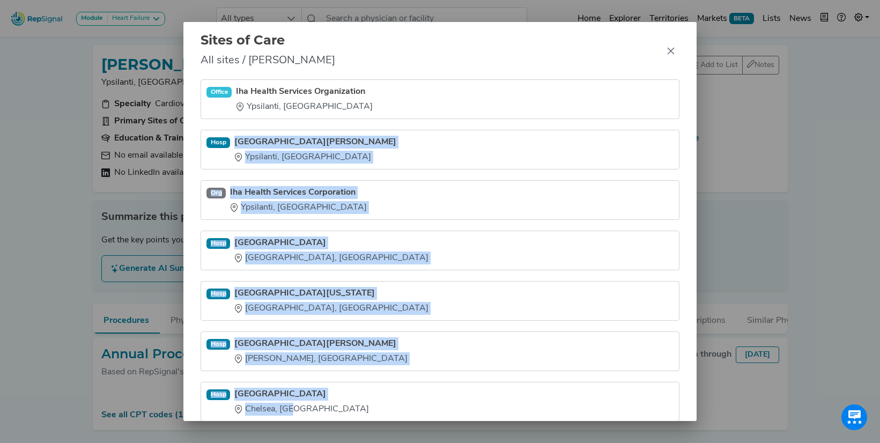
scroll to position [28, 0]
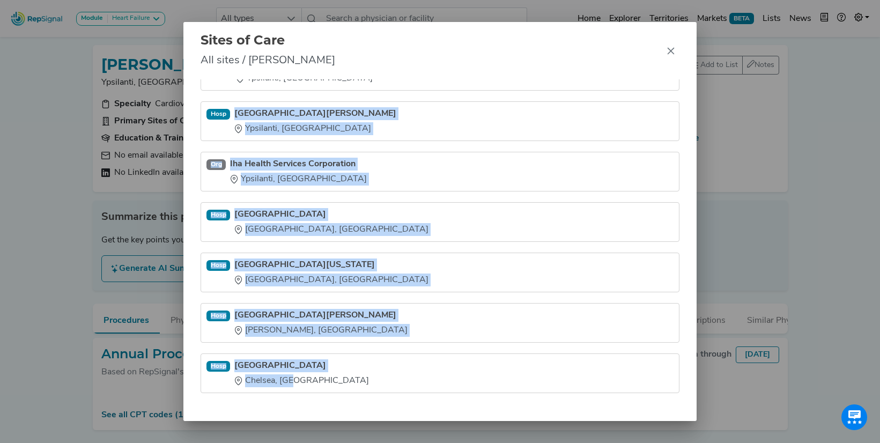
drag, startPoint x: 235, startPoint y: 133, endPoint x: 299, endPoint y: 433, distance: 306.5
type textarea "[GEOGRAPHIC_DATA][PERSON_NAME] [GEOGRAPHIC_DATA], [GEOGRAPHIC_DATA] Org Iha Hea…"
click at [299, 433] on div "Sites of Care All sites / [PERSON_NAME] Office Iha Health Services Organization…" at bounding box center [440, 221] width 880 height 443
copy ul "[GEOGRAPHIC_DATA][PERSON_NAME] [GEOGRAPHIC_DATA], [GEOGRAPHIC_DATA] Org Iha Hea…"
click at [669, 47] on icon "Close" at bounding box center [670, 51] width 9 height 9
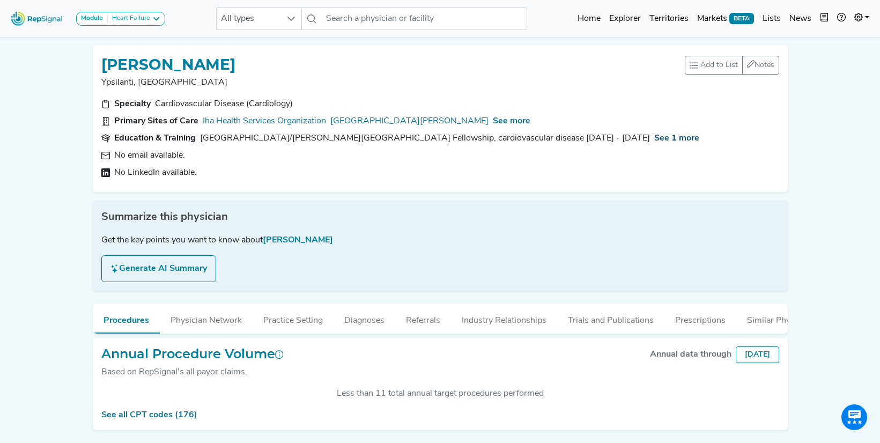
click at [654, 143] on span "See 1 more" at bounding box center [676, 138] width 45 height 9
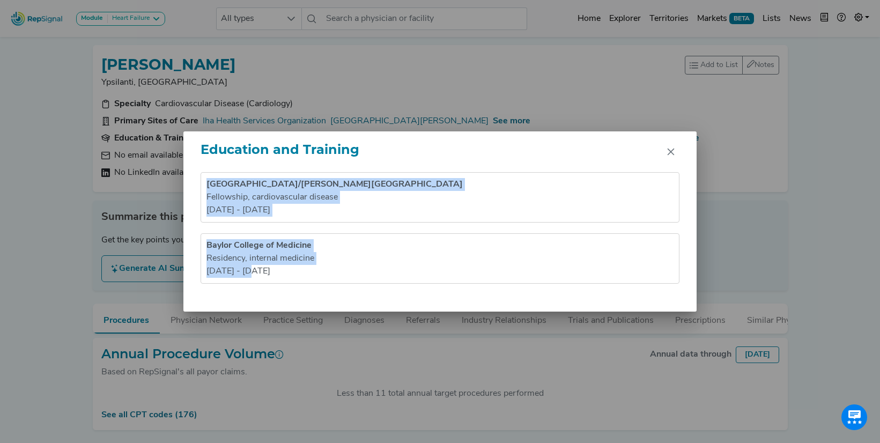
drag, startPoint x: 207, startPoint y: 179, endPoint x: 269, endPoint y: 288, distance: 125.8
click at [269, 288] on div "Detroit Medical Center/Wayne State University Fellowship , cardiovascular disea…" at bounding box center [439, 241] width 513 height 139
copy ul "Detroit Medical Center/Wayne State University Fellowship , cardiovascular disea…"
click at [672, 153] on icon "Close" at bounding box center [670, 152] width 7 height 7
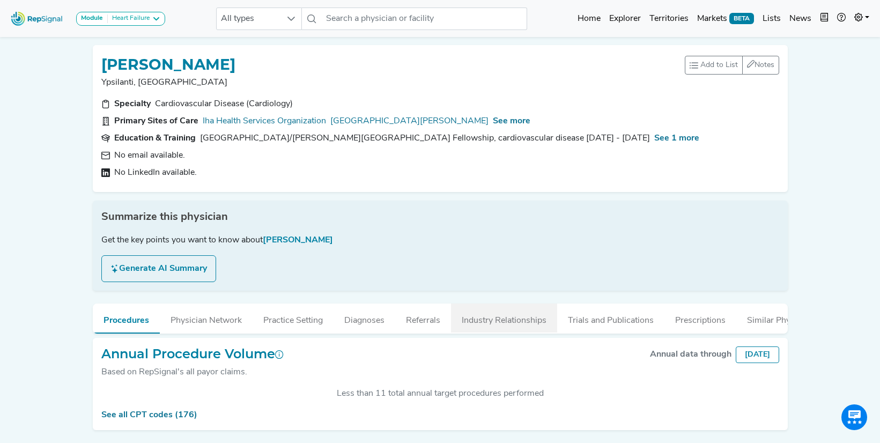
click at [536, 316] on button "Industry Relationships" at bounding box center [504, 317] width 106 height 29
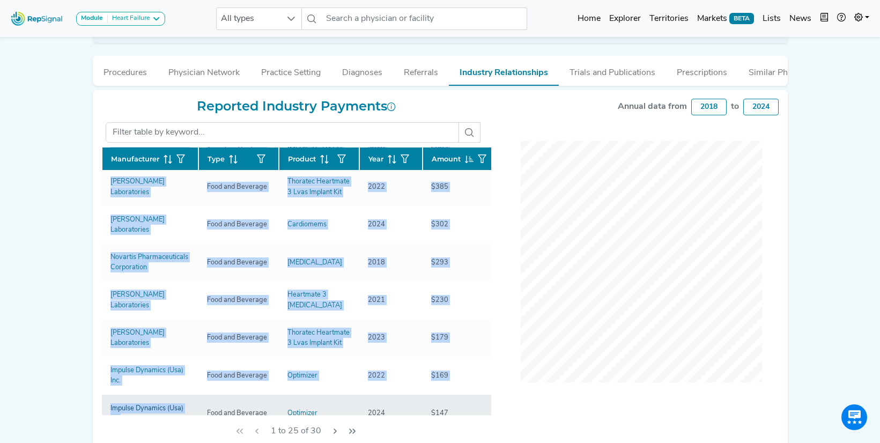
scroll to position [50, 0]
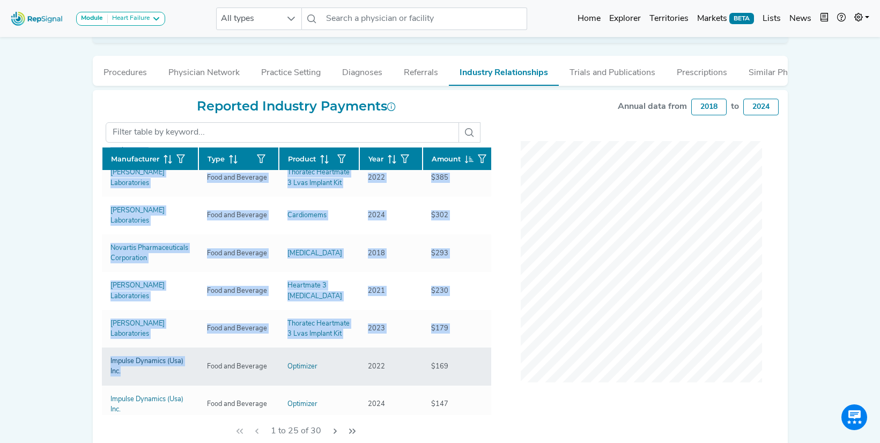
drag, startPoint x: 96, startPoint y: 188, endPoint x: 124, endPoint y: 366, distance: 180.2
click at [124, 366] on div "Reported Industry Payments Manufacturer Type Product Year Amount Novartis Pharm…" at bounding box center [296, 273] width 403 height 348
copy div "Manufacturer Type Product Year Amount Novartis Pharmaceuticals Corporation Trav…"
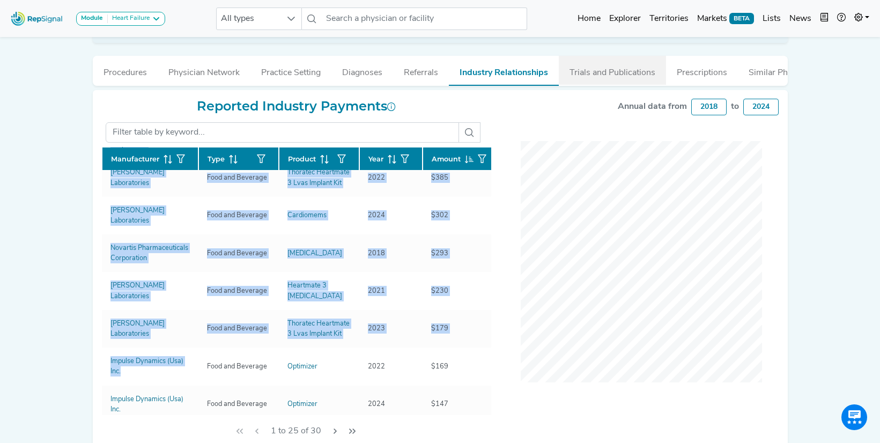
click at [598, 70] on button "Trials and Publications" at bounding box center [612, 70] width 107 height 29
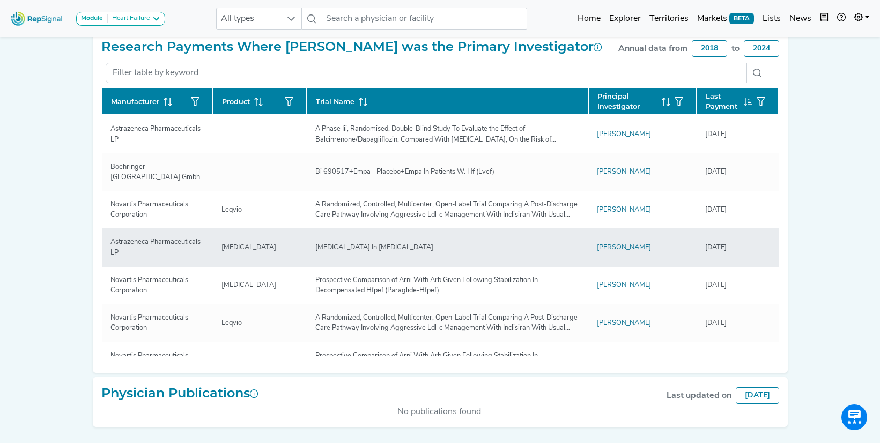
scroll to position [299, 0]
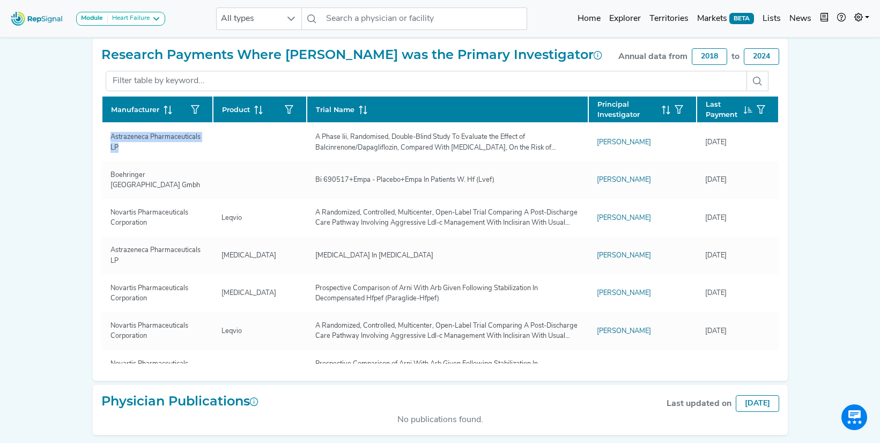
drag, startPoint x: 127, startPoint y: 153, endPoint x: 94, endPoint y: 147, distance: 33.2
click at [94, 147] on div "Research Payments Where MARLO LEONEN was the Primary Investigator Annual data f…" at bounding box center [440, 210] width 695 height 343
copy div "Manufacturer Product Trial Name Principal Investigator Last Payment Astrazeneca…"
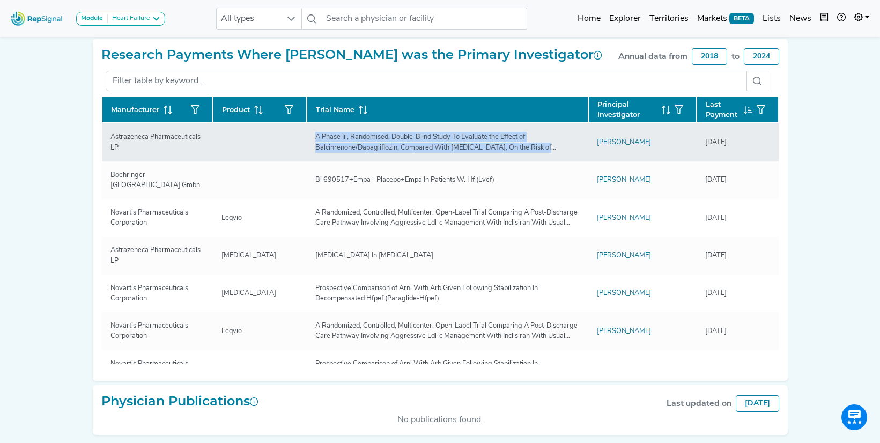
drag, startPoint x: 315, startPoint y: 137, endPoint x: 578, endPoint y: 143, distance: 262.7
click at [578, 143] on div "A Phase Iii, Randomised, Double-Blind Study To Evaluate the Effect of Balcinren…" at bounding box center [447, 142] width 277 height 20
copy div "A Phase Iii, Randomised, Double-Blind Study To Evaluate the Effect of Balcinren…"
drag, startPoint x: 706, startPoint y: 144, endPoint x: 748, endPoint y: 145, distance: 41.8
click at [748, 145] on div "10/23/2024" at bounding box center [737, 142] width 64 height 10
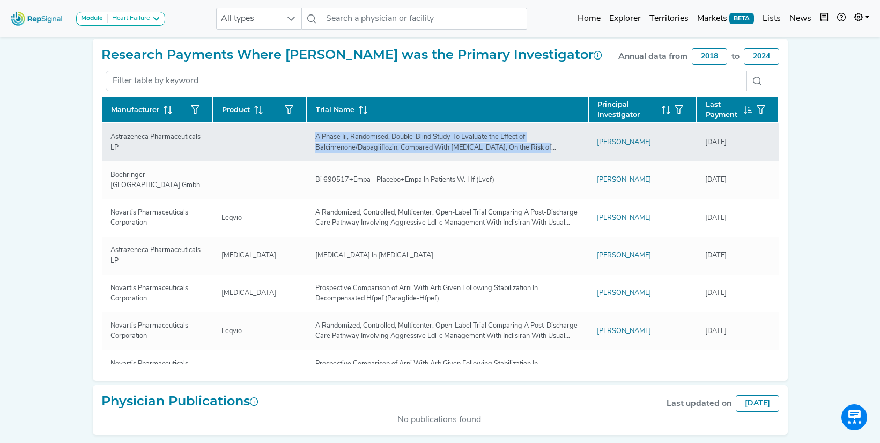
copy div "10/23/2024"
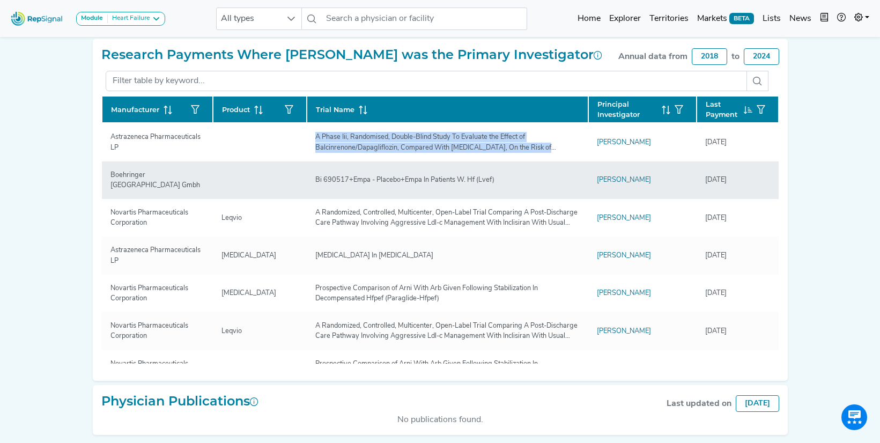
drag, startPoint x: 110, startPoint y: 175, endPoint x: 164, endPoint y: 188, distance: 54.6
click at [164, 188] on div "Boehringer Ingelheim Corporate Center Gmbh" at bounding box center [157, 180] width 107 height 20
copy div "Boehringer Ingelheim Corporate Center Gmbh"
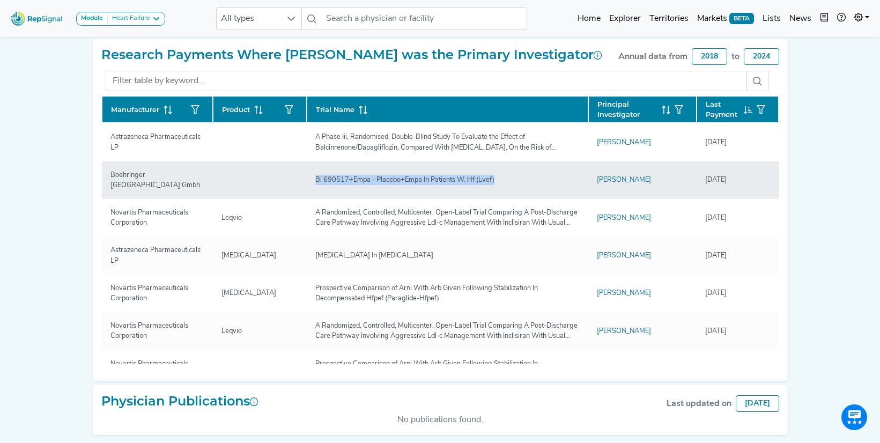
drag, startPoint x: 316, startPoint y: 180, endPoint x: 507, endPoint y: 189, distance: 191.1
click at [507, 189] on td "Bi 690517+Empa - Placebo+Empa In Patients W. Hf (Lvef)" at bounding box center [447, 180] width 281 height 38
copy div "Bi 690517+Empa - Placebo+Empa In Patients W. Hf (Lvef)"
drag, startPoint x: 704, startPoint y: 180, endPoint x: 769, endPoint y: 182, distance: 64.4
click at [769, 182] on div "9/1/2024" at bounding box center [737, 180] width 64 height 10
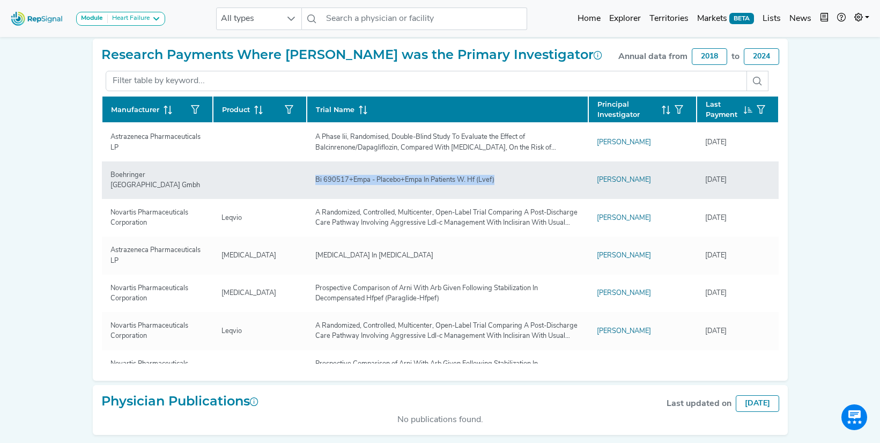
copy div "9/1/2024"
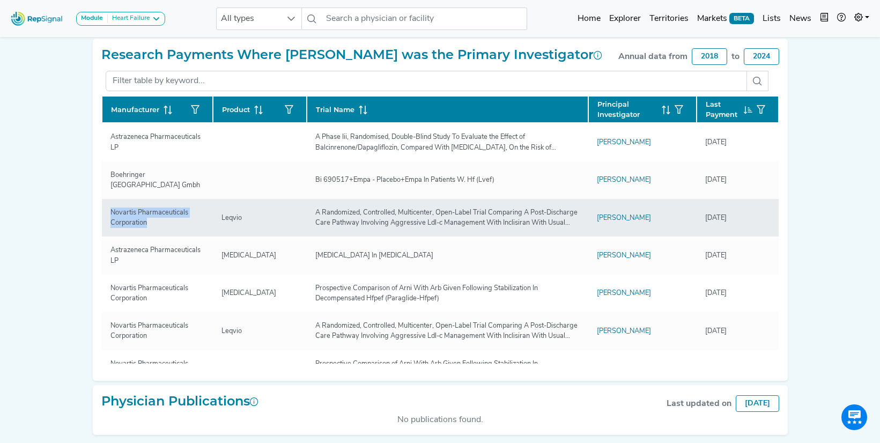
drag, startPoint x: 111, startPoint y: 213, endPoint x: 150, endPoint y: 221, distance: 39.5
click at [150, 222] on div "Novartis Pharmaceuticals Corporation" at bounding box center [157, 217] width 107 height 20
copy div "Novartis Pharmaceuticals Corporation"
drag, startPoint x: 222, startPoint y: 218, endPoint x: 242, endPoint y: 222, distance: 20.2
click at [242, 222] on div "Leqvio" at bounding box center [231, 218] width 33 height 10
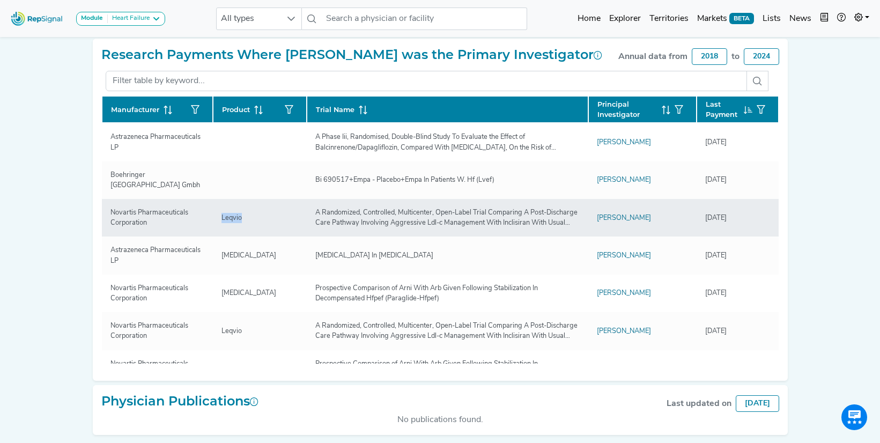
drag, startPoint x: 315, startPoint y: 211, endPoint x: 582, endPoint y: 230, distance: 267.6
click at [583, 231] on td "A Randomized, Controlled, Multicenter, Open-Label Trial Comparing A Post-Discha…" at bounding box center [447, 218] width 281 height 38
drag, startPoint x: 706, startPoint y: 220, endPoint x: 749, endPoint y: 221, distance: 44.0
click at [749, 221] on div "7/18/2024" at bounding box center [737, 218] width 64 height 10
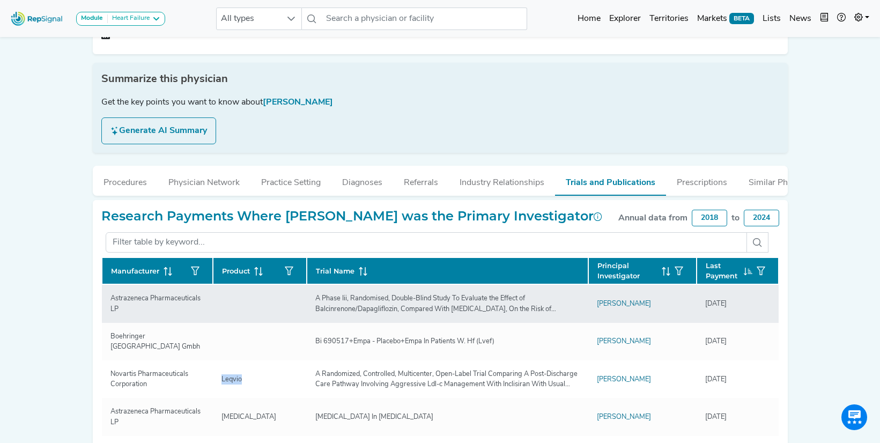
scroll to position [12, 0]
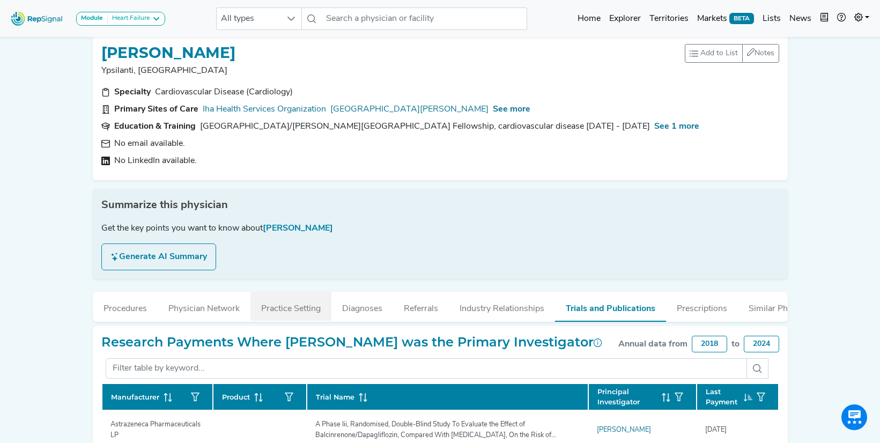
click at [289, 314] on button "Practice Setting" at bounding box center [290, 306] width 81 height 29
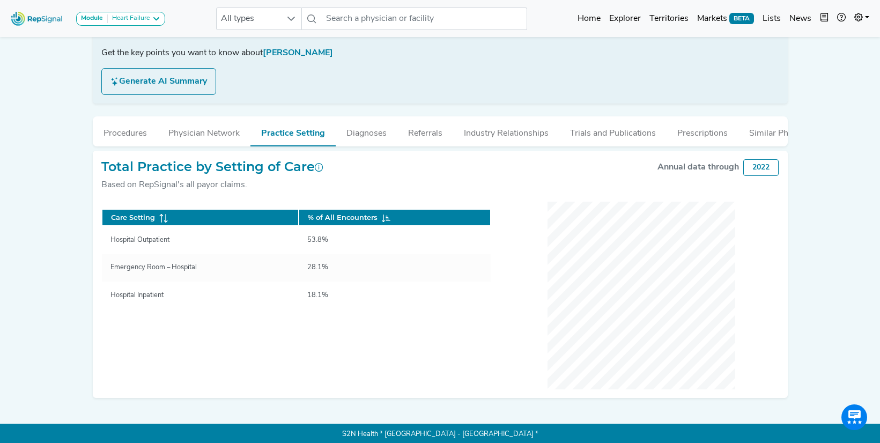
scroll to position [189, 0]
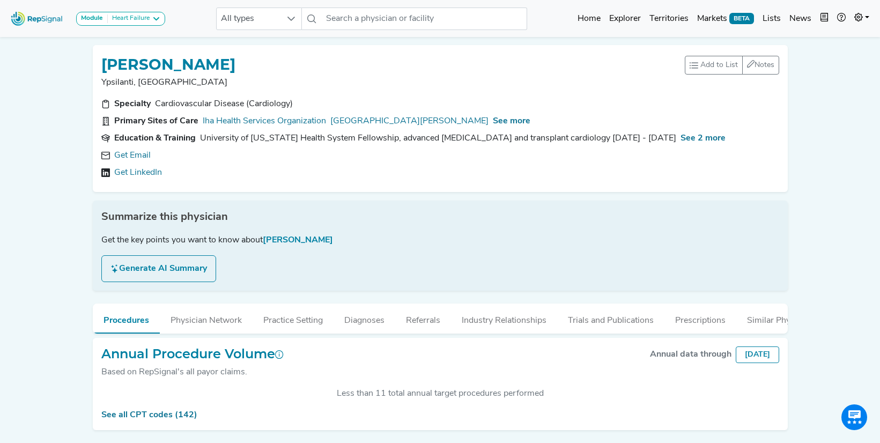
scroll to position [228, 0]
click at [149, 159] on link "Get Email" at bounding box center [132, 155] width 36 height 13
click at [493, 122] on span "See more" at bounding box center [512, 121] width 38 height 9
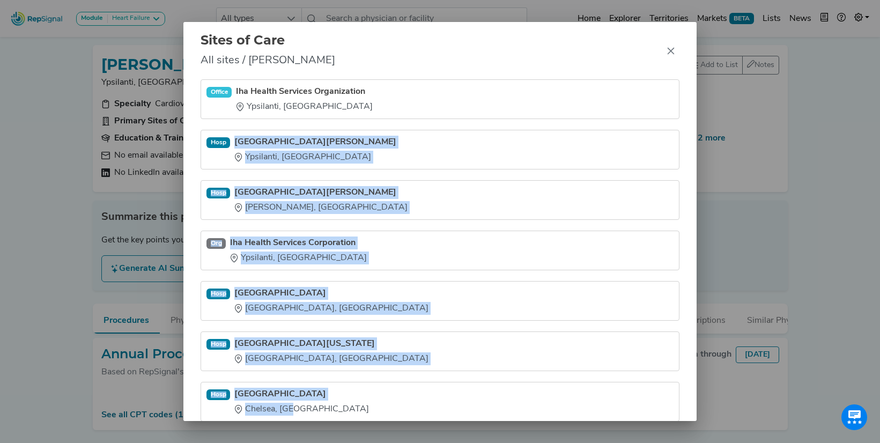
scroll to position [28, 0]
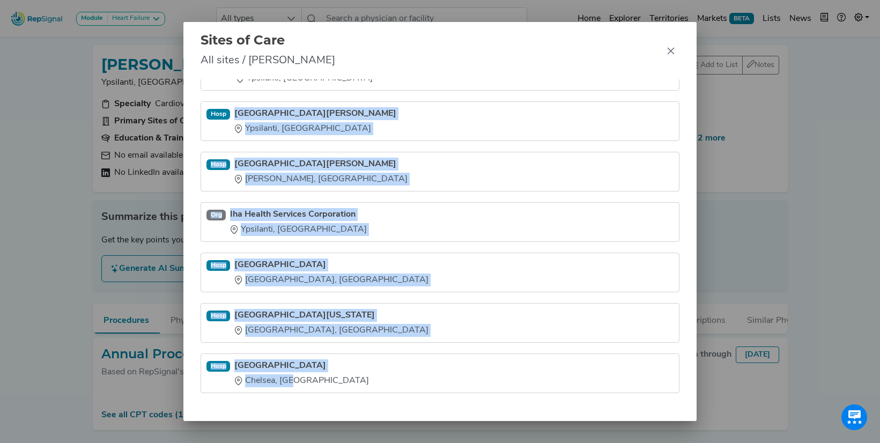
drag, startPoint x: 235, startPoint y: 133, endPoint x: 272, endPoint y: 440, distance: 308.8
type textarea "Trinity Health Ann Arbor Hospital Ypsilanti, MI Hosp Trinity Health Livingston …"
click at [272, 440] on div "Sites of Care All sites / Ahmad Mizyed Office Iha Health Services Organization …" at bounding box center [440, 221] width 880 height 443
copy ul "Trinity Health Ann Arbor Hospital Ypsilanti, MI Hosp Trinity Health Livingston …"
click at [666, 55] on button "Close" at bounding box center [670, 50] width 17 height 17
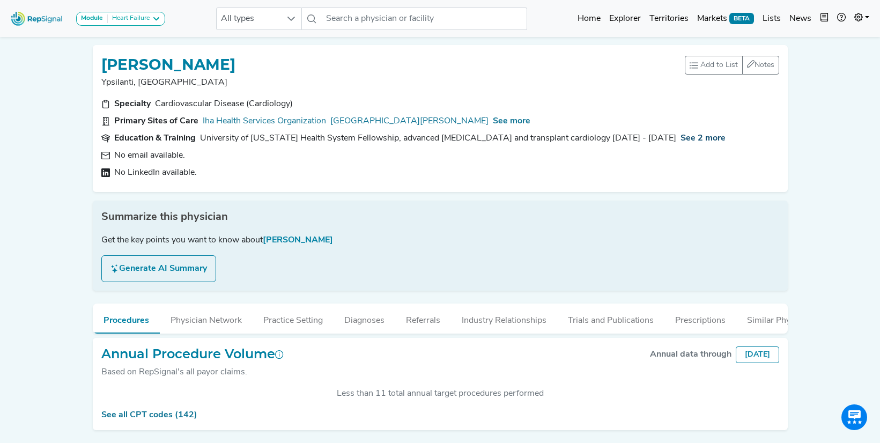
click at [680, 138] on span "See 2 more" at bounding box center [702, 138] width 45 height 9
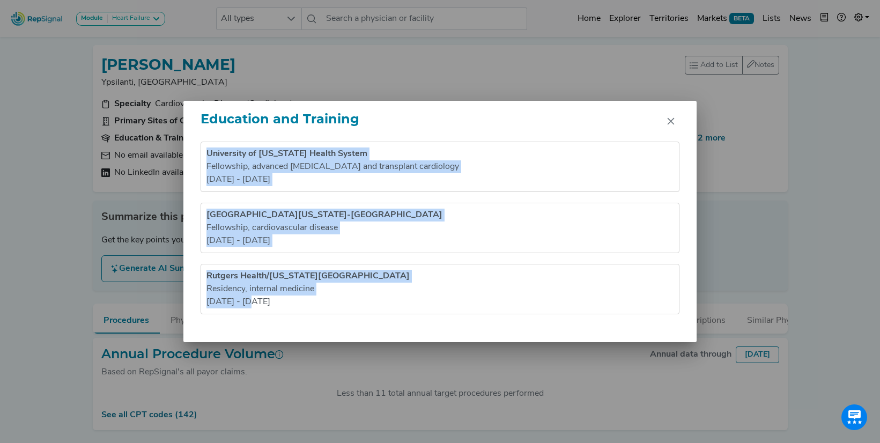
drag, startPoint x: 206, startPoint y: 151, endPoint x: 281, endPoint y: 348, distance: 211.3
click at [281, 348] on div "Education and Training University of Michigan Health System Fellowship , advanc…" at bounding box center [440, 221] width 880 height 443
copy ul "University of Michigan Health System Fellowship , advanced heart failure and tr…"
click at [668, 118] on icon "Close" at bounding box center [670, 121] width 7 height 7
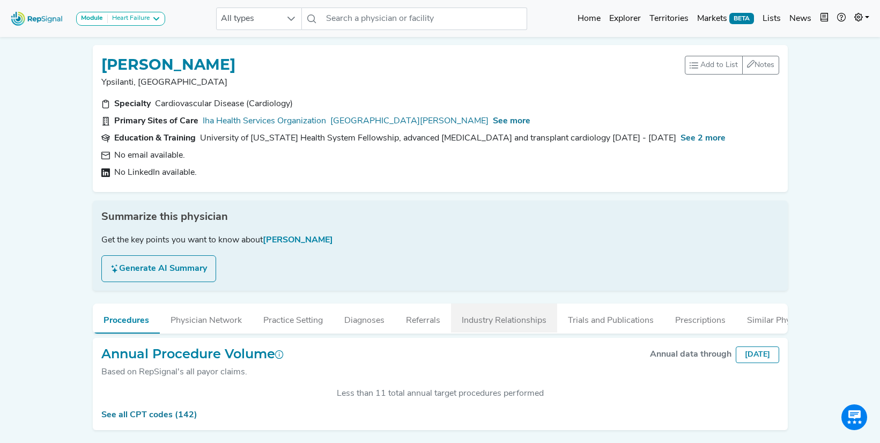
click at [524, 326] on button "Industry Relationships" at bounding box center [504, 317] width 106 height 29
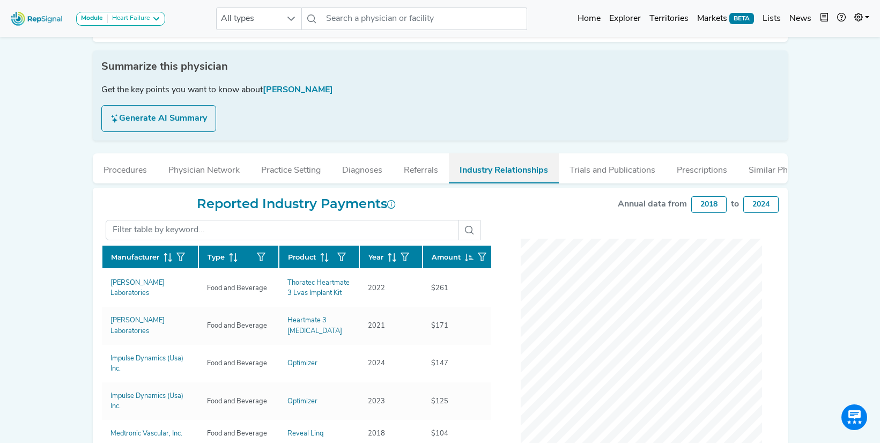
scroll to position [284, 0]
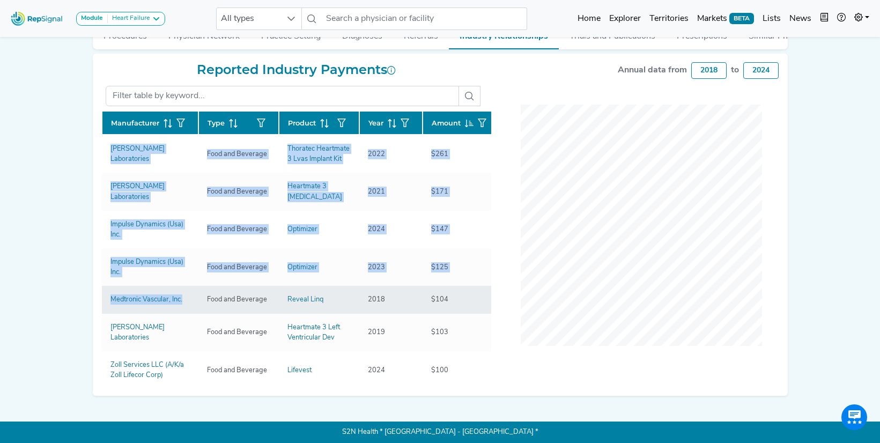
drag, startPoint x: 94, startPoint y: 153, endPoint x: 190, endPoint y: 297, distance: 173.1
click at [190, 297] on div "Reported Industry Payments Manufacturer Type Product Year Amount Abbott Laborat…" at bounding box center [440, 225] width 695 height 343
copy div "Manufacturer Type Product Year Amount Abbott Laboratories Food and Beverage Tho…"
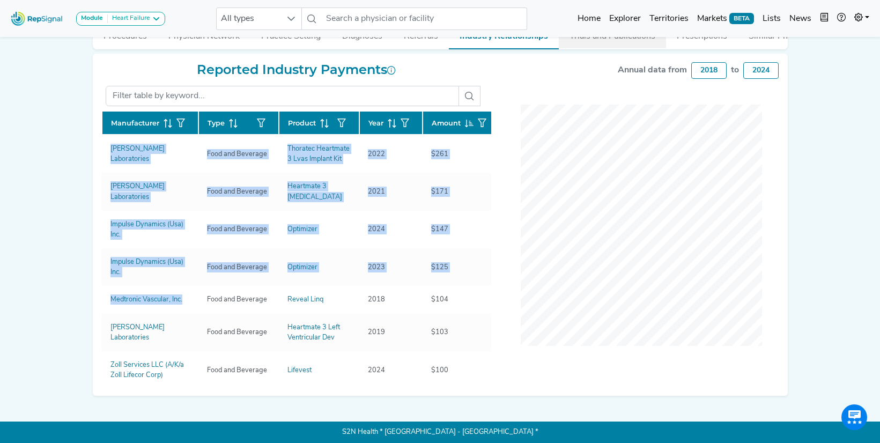
click at [615, 42] on button "Trials and Publications" at bounding box center [612, 33] width 107 height 29
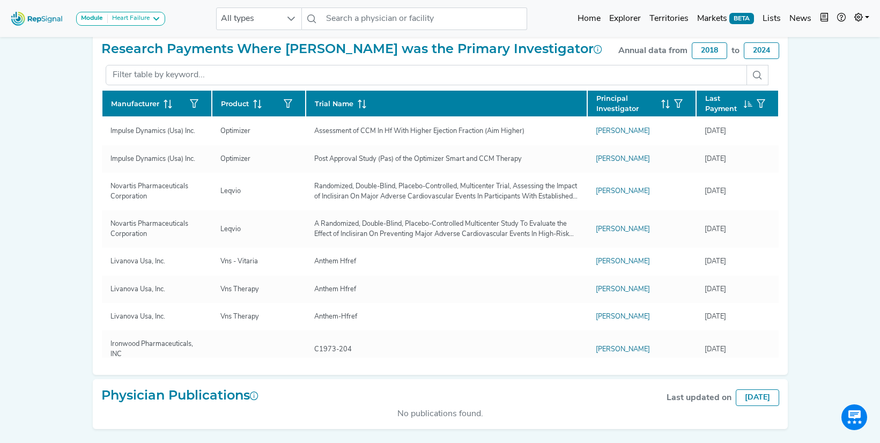
scroll to position [309, 0]
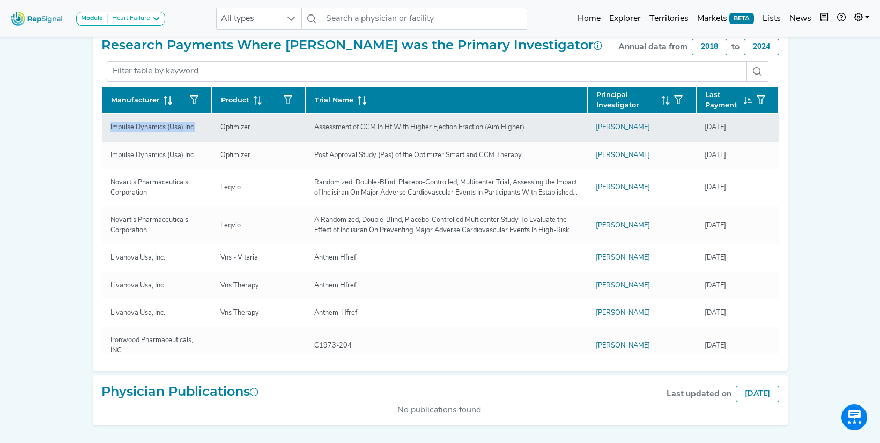
drag, startPoint x: 110, startPoint y: 129, endPoint x: 201, endPoint y: 129, distance: 91.1
click at [202, 129] on div "Impulse Dynamics (Usa) Inc." at bounding box center [153, 127] width 98 height 10
copy div "Impulse Dynamics (Usa) Inc."
drag, startPoint x: 221, startPoint y: 127, endPoint x: 254, endPoint y: 127, distance: 32.7
click at [254, 127] on div "Optimizer" at bounding box center [235, 127] width 43 height 10
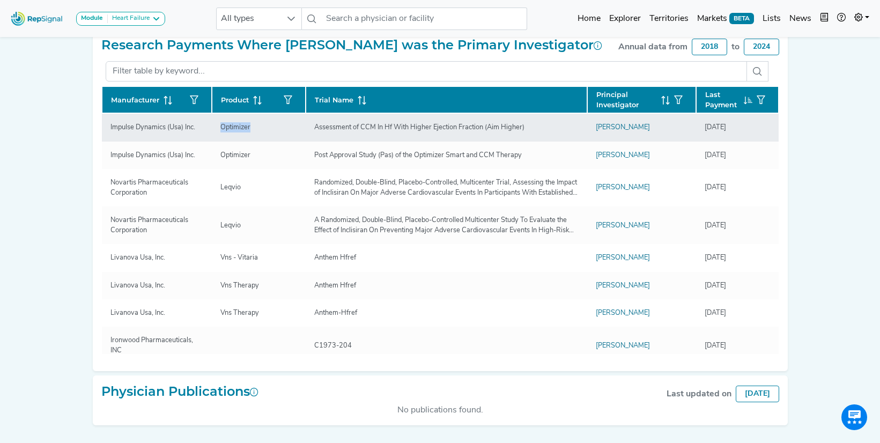
copy div "Optimizer"
drag, startPoint x: 313, startPoint y: 129, endPoint x: 518, endPoint y: 139, distance: 205.6
click at [518, 139] on td "Assessment of CCM In Hf With Higher Ejection Fraction (Aim Higher)" at bounding box center [446, 127] width 281 height 28
copy div "Assessment of CCM In Hf With Higher Ejection Fraction (Aim Higher)"
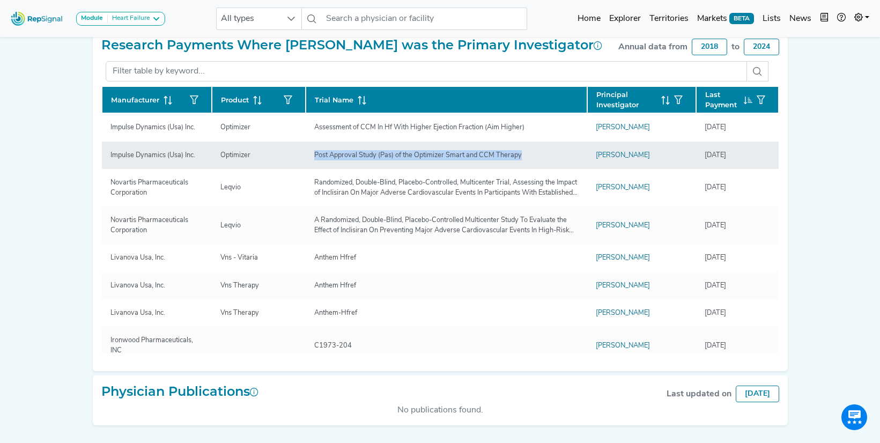
drag, startPoint x: 314, startPoint y: 154, endPoint x: 528, endPoint y: 158, distance: 213.9
click at [528, 158] on div "Post Approval Study (Pas) of the Optimizer Smart and CCM Therapy" at bounding box center [418, 155] width 220 height 10
copy div "Post Approval Study (Pas) of the Optimizer Smart and CCM Therapy"
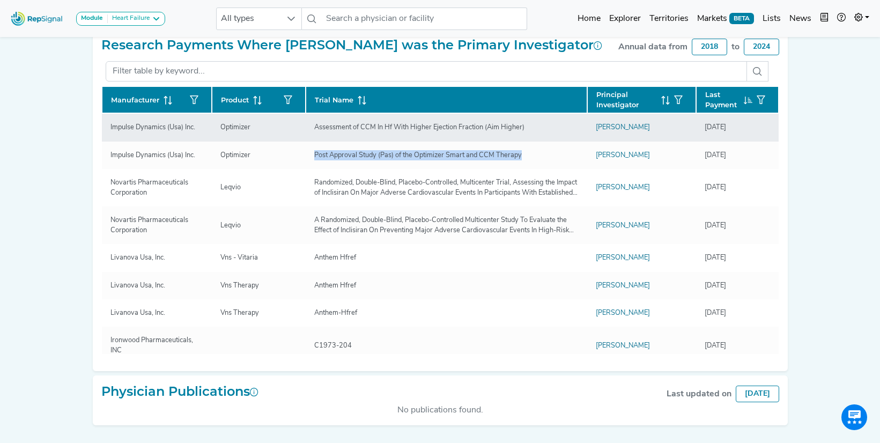
drag, startPoint x: 705, startPoint y: 129, endPoint x: 749, endPoint y: 130, distance: 44.0
click at [749, 130] on div "12/12/2024" at bounding box center [736, 127] width 65 height 10
copy div "12/12/2024"
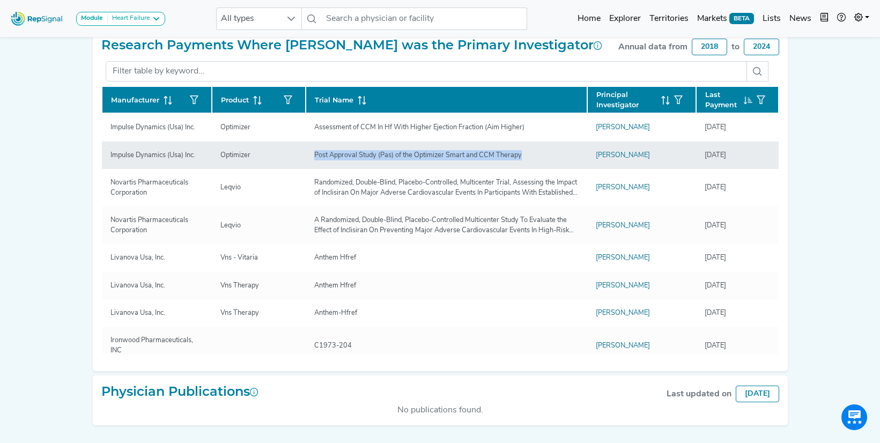
drag, startPoint x: 706, startPoint y: 156, endPoint x: 754, endPoint y: 156, distance: 48.2
click at [754, 156] on div "11/30/2024" at bounding box center [736, 155] width 65 height 10
copy div "11/30/2024"
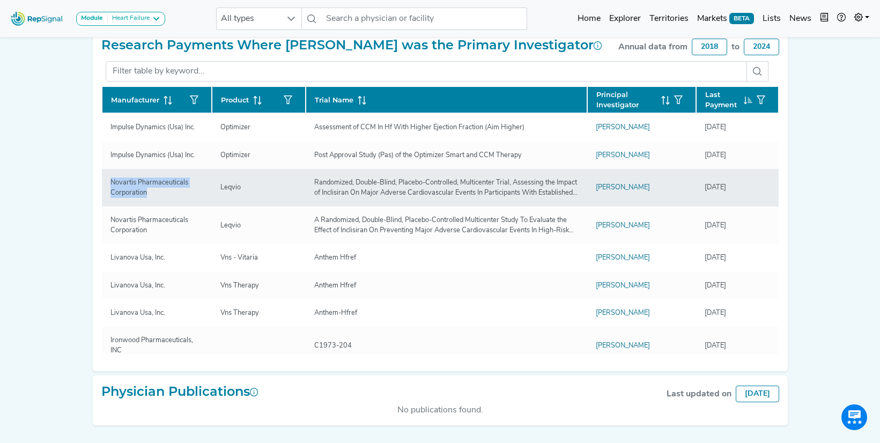
drag, startPoint x: 110, startPoint y: 184, endPoint x: 144, endPoint y: 198, distance: 36.7
click at [144, 198] on td "Novartis Pharmaceuticals Corporation" at bounding box center [157, 188] width 110 height 38
copy div "Novartis Pharmaceuticals Corporation"
drag, startPoint x: 221, startPoint y: 189, endPoint x: 239, endPoint y: 191, distance: 18.4
click at [239, 191] on div "Leqvio" at bounding box center [230, 187] width 33 height 10
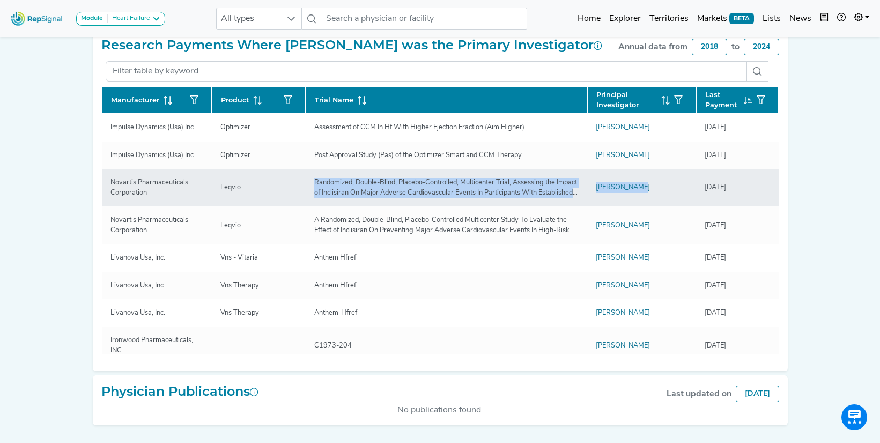
drag, startPoint x: 314, startPoint y: 183, endPoint x: 591, endPoint y: 195, distance: 277.4
click at [591, 195] on tr "Novartis Pharmaceuticals Corporation Leqvio Randomized, Double-Blind, Placebo-C…" at bounding box center [440, 188] width 677 height 38
click at [353, 186] on div "Randomized, Double-Blind, Placebo-Controlled, Multicenter Trial, Assessing the …" at bounding box center [446, 187] width 277 height 20
drag, startPoint x: 315, startPoint y: 182, endPoint x: 567, endPoint y: 198, distance: 251.9
click at [567, 198] on td "Randomized, Double-Blind, Placebo-Controlled, Multicenter Trial, Assessing the …" at bounding box center [446, 188] width 281 height 38
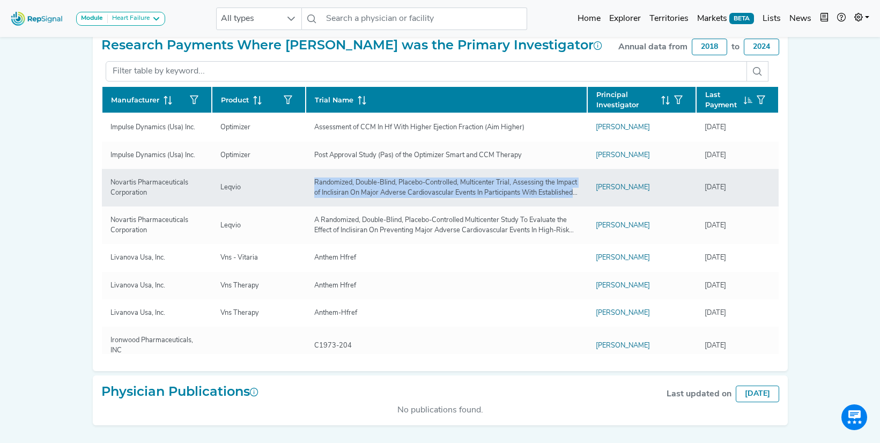
drag, startPoint x: 704, startPoint y: 189, endPoint x: 751, endPoint y: 189, distance: 46.1
click at [751, 189] on div "1/30/2024" at bounding box center [736, 187] width 65 height 10
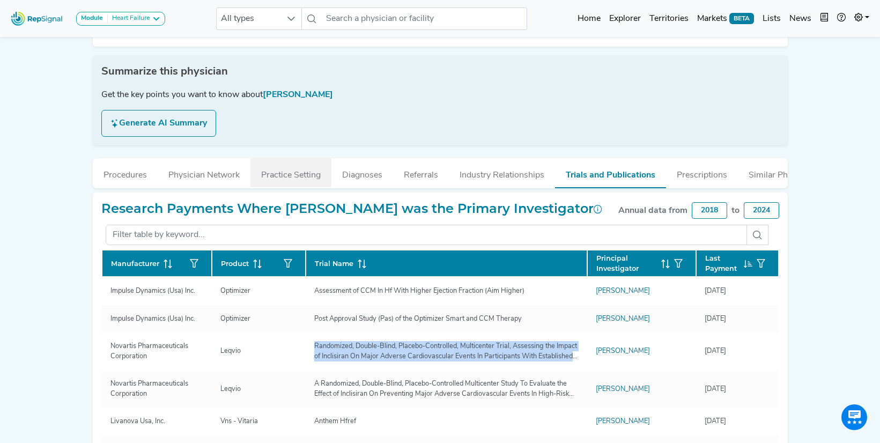
scroll to position [141, 0]
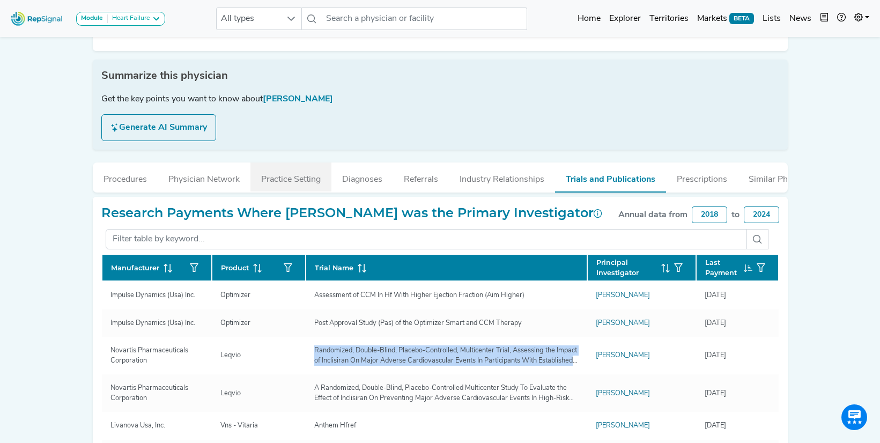
click at [280, 181] on button "Practice Setting" at bounding box center [290, 176] width 81 height 29
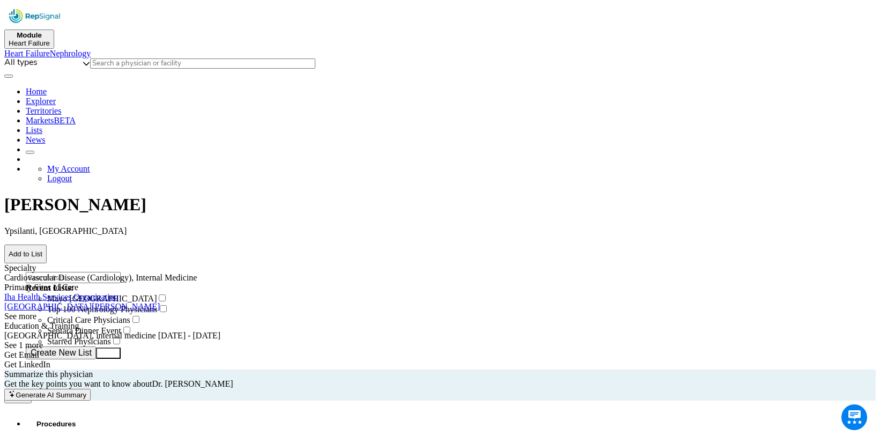
scroll to position [228, 0]
click at [39, 350] on link "Get Email" at bounding box center [21, 354] width 35 height 9
click at [36, 311] on span "See more" at bounding box center [20, 315] width 32 height 9
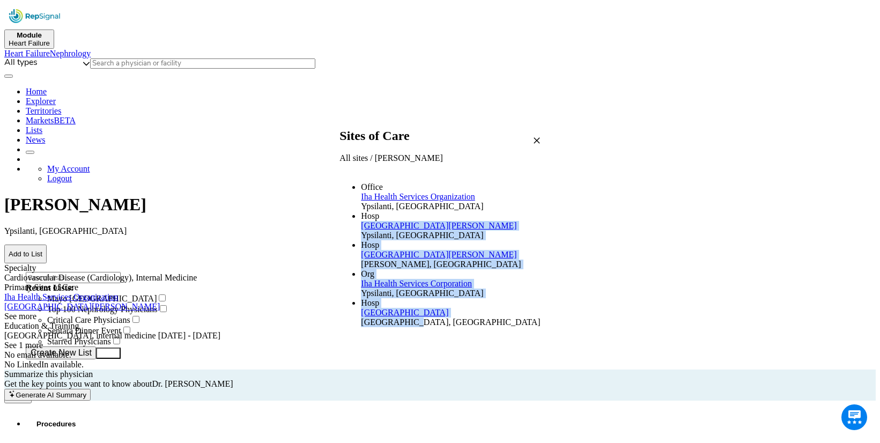
drag, startPoint x: 236, startPoint y: 170, endPoint x: 292, endPoint y: 351, distance: 189.7
type textarea "[GEOGRAPHIC_DATA][PERSON_NAME] [GEOGRAPHIC_DATA], [GEOGRAPHIC_DATA] [GEOGRAPHIC…"
click at [339, 327] on ul "Office Iha Health Services Organization [GEOGRAPHIC_DATA], [GEOGRAPHIC_DATA] [G…" at bounding box center [439, 254] width 201 height 145
copy ul "[GEOGRAPHIC_DATA][PERSON_NAME] [GEOGRAPHIC_DATA], [GEOGRAPHIC_DATA] [GEOGRAPHIC…"
click at [540, 137] on icon "Close" at bounding box center [537, 141] width 8 height 8
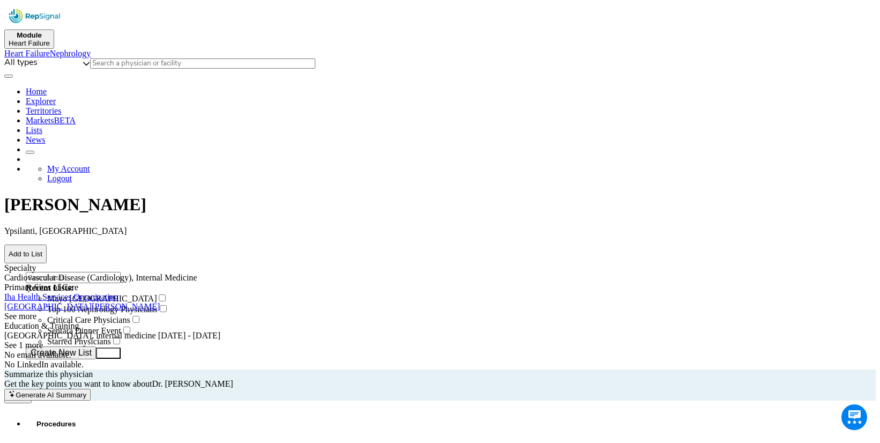
click at [43, 340] on span "See 1 more" at bounding box center [23, 344] width 39 height 9
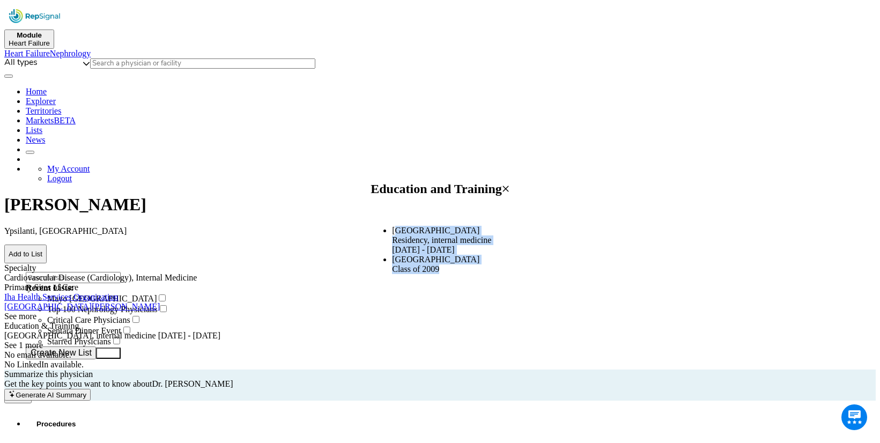
drag, startPoint x: 210, startPoint y: 189, endPoint x: 279, endPoint y: 285, distance: 118.3
click at [353, 283] on div "[GEOGRAPHIC_DATA] , internal medicine [DATE] - [DATE] [GEOGRAPHIC_DATA] of Medi…" at bounding box center [439, 249] width 173 height 65
click at [392, 255] on li "[GEOGRAPHIC_DATA] , internal medicine [DATE] - [DATE]" at bounding box center [450, 264] width 117 height 19
drag, startPoint x: 206, startPoint y: 193, endPoint x: 250, endPoint y: 284, distance: 100.7
click at [353, 283] on div "[GEOGRAPHIC_DATA] , internal medicine [DATE] - [DATE] [GEOGRAPHIC_DATA] of Medi…" at bounding box center [439, 249] width 173 height 65
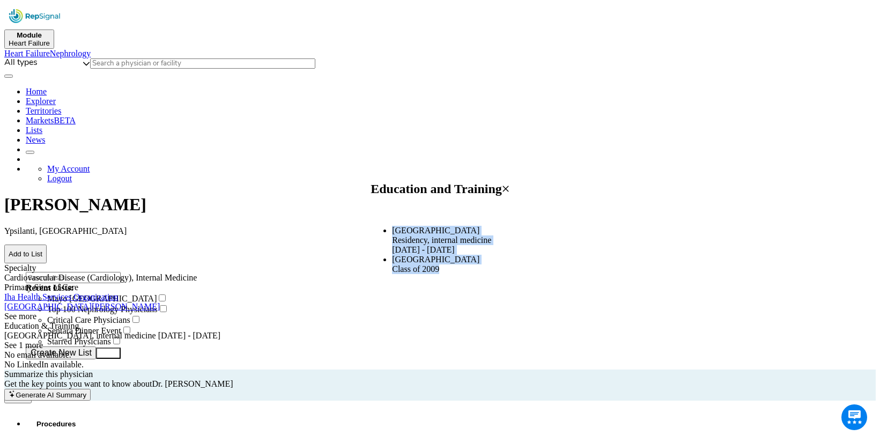
copy ul "[GEOGRAPHIC_DATA] , internal medicine [DATE] - [DATE] [GEOGRAPHIC_DATA] of Medi…"
click at [509, 185] on icon "Close" at bounding box center [506, 189] width 8 height 8
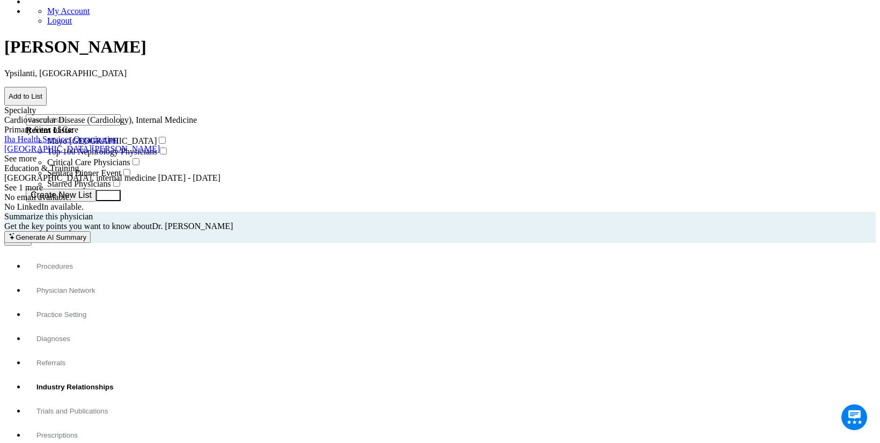
scroll to position [161, 0]
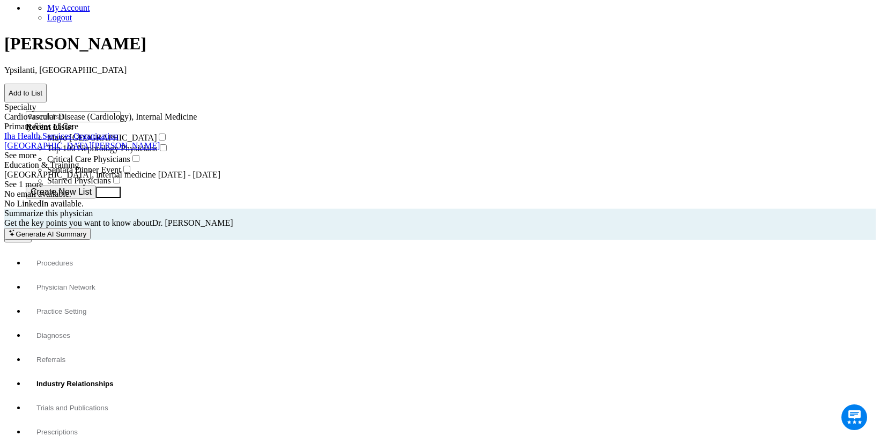
drag, startPoint x: 93, startPoint y: 279, endPoint x: 139, endPoint y: 355, distance: 88.7
copy div "Manufacturer Type Product Year Amount Kestra Medical Technology Services, Inc. …"
click at [119, 393] on button "Trials and Publications" at bounding box center [72, 405] width 93 height 24
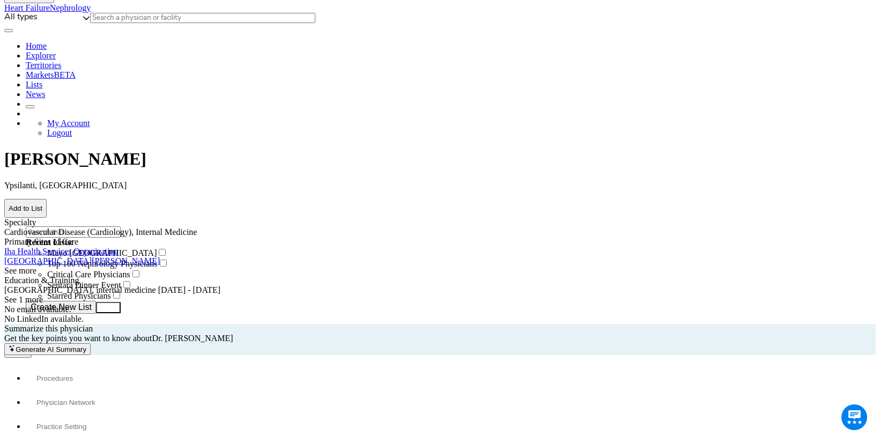
click at [97, 412] on button "Practice Setting" at bounding box center [61, 424] width 71 height 24
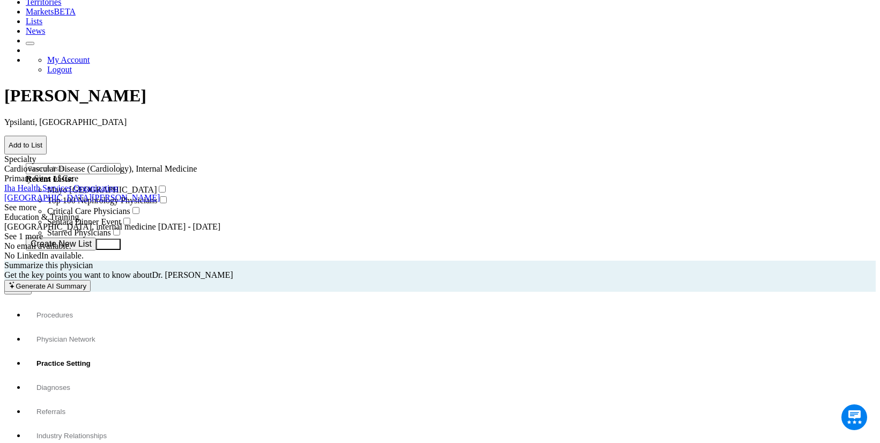
scroll to position [114, 0]
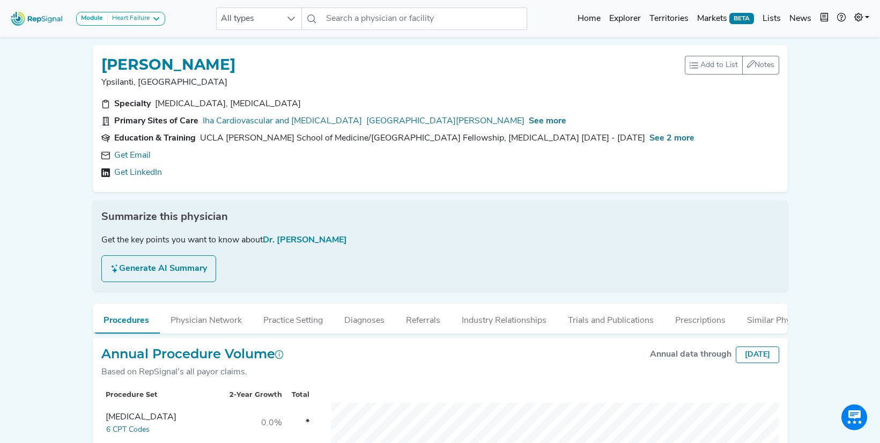
scroll to position [228, 0]
click at [143, 157] on link "Get Email" at bounding box center [132, 155] width 36 height 13
click at [529, 117] on span "See more" at bounding box center [548, 121] width 38 height 9
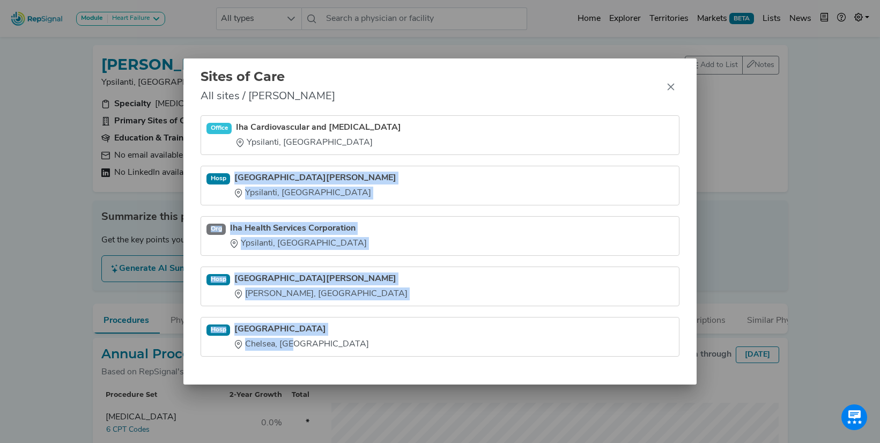
drag, startPoint x: 235, startPoint y: 170, endPoint x: 299, endPoint y: 354, distance: 195.0
type textarea "[GEOGRAPHIC_DATA][PERSON_NAME] [GEOGRAPHIC_DATA], [GEOGRAPHIC_DATA] Org Iha Hea…"
click at [299, 354] on ul "Office Iha Cardiovascular and [MEDICAL_DATA] Ypsilanti, [GEOGRAPHIC_DATA] [GEOG…" at bounding box center [440, 235] width 479 height 241
copy ul "[GEOGRAPHIC_DATA][PERSON_NAME] [GEOGRAPHIC_DATA], [GEOGRAPHIC_DATA] Org Iha Hea…"
click at [669, 83] on icon "Close" at bounding box center [670, 87] width 9 height 9
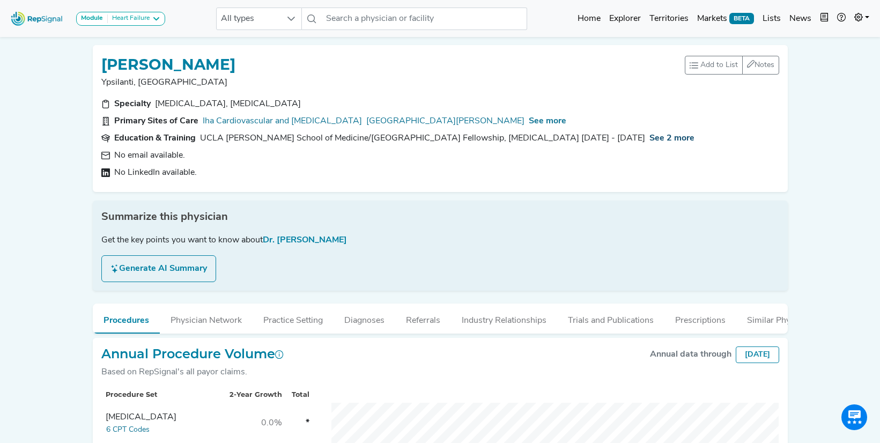
click at [649, 136] on span "See 2 more" at bounding box center [671, 138] width 45 height 9
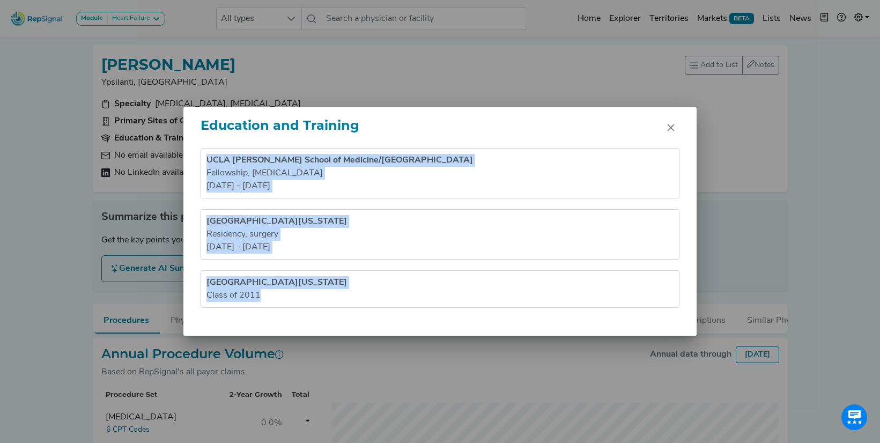
drag, startPoint x: 206, startPoint y: 162, endPoint x: 243, endPoint y: 313, distance: 155.0
click at [243, 313] on div "[GEOGRAPHIC_DATA][PERSON_NAME]/[GEOGRAPHIC_DATA] Fellowship , [MEDICAL_DATA] [D…" at bounding box center [439, 242] width 513 height 188
copy ul "[GEOGRAPHIC_DATA][PERSON_NAME]/[GEOGRAPHIC_DATA] Fellowship , [MEDICAL_DATA] [D…"
click at [667, 131] on icon "Close" at bounding box center [670, 127] width 9 height 9
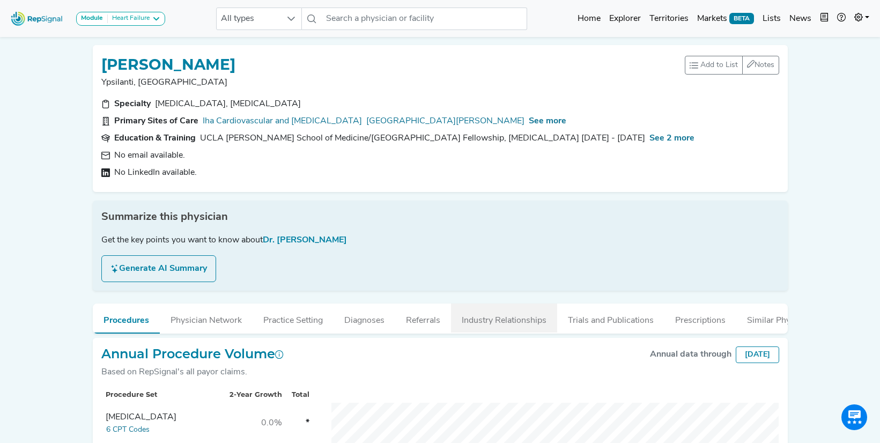
click at [485, 329] on button "Industry Relationships" at bounding box center [504, 317] width 106 height 29
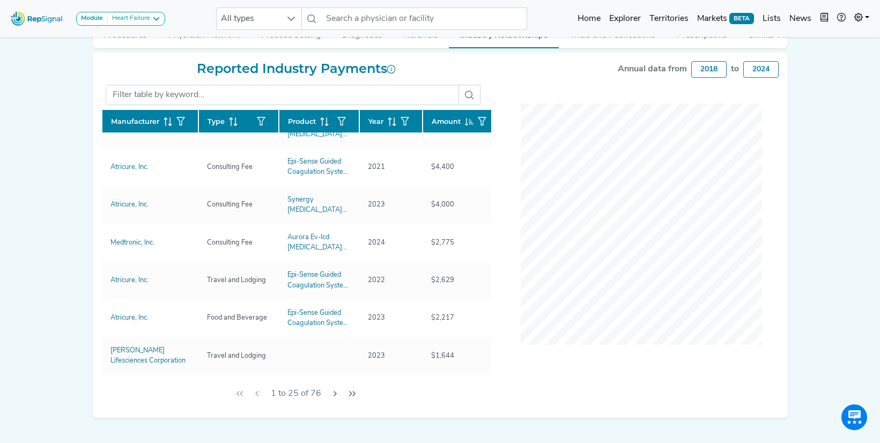
scroll to position [234, 0]
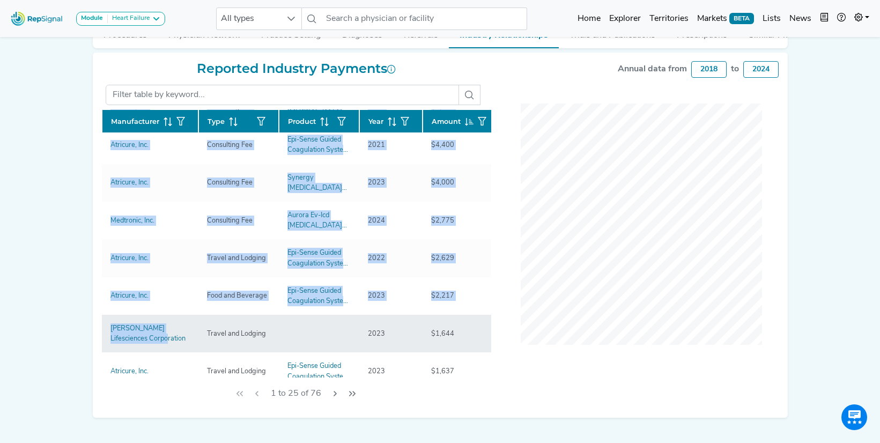
drag, startPoint x: 90, startPoint y: 186, endPoint x: 145, endPoint y: 344, distance: 167.7
click at [145, 344] on div "[PERSON_NAME] Ypsilanti, [GEOGRAPHIC_DATA] Add to List Recent Lists: Mayo Jacks…" at bounding box center [440, 84] width 708 height 666
copy div "Manufacturer Type Product Year Amount Atricure, Inc. Consulting Fee Epi-Sense G…"
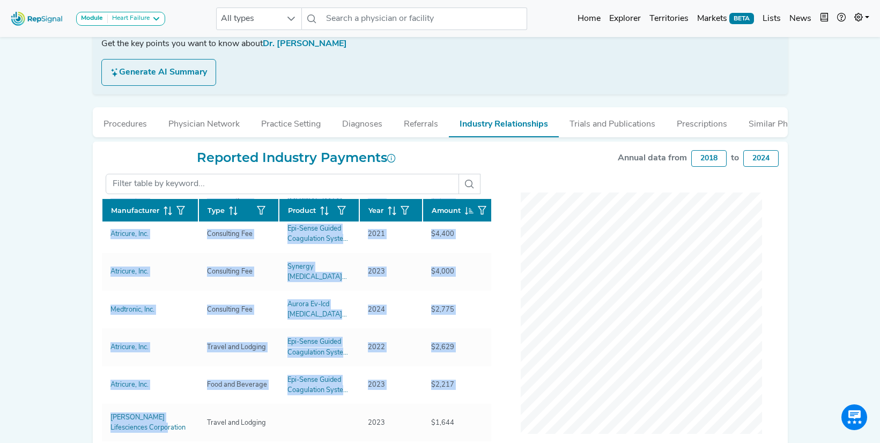
scroll to position [121, 0]
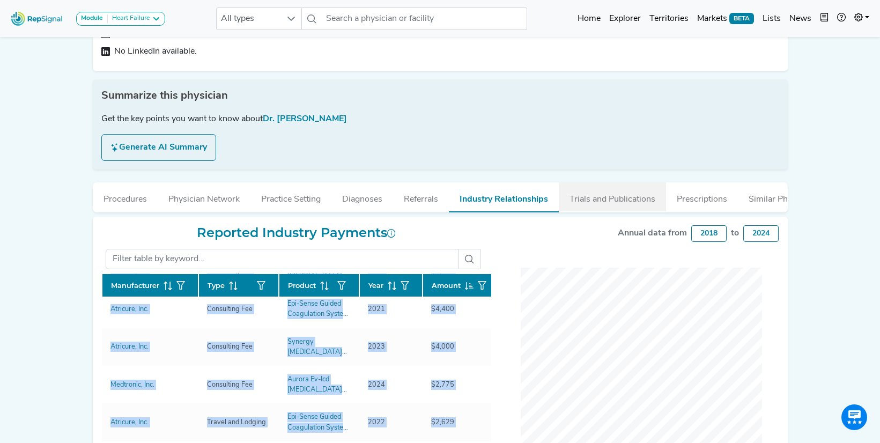
click at [591, 198] on button "Trials and Publications" at bounding box center [612, 196] width 107 height 29
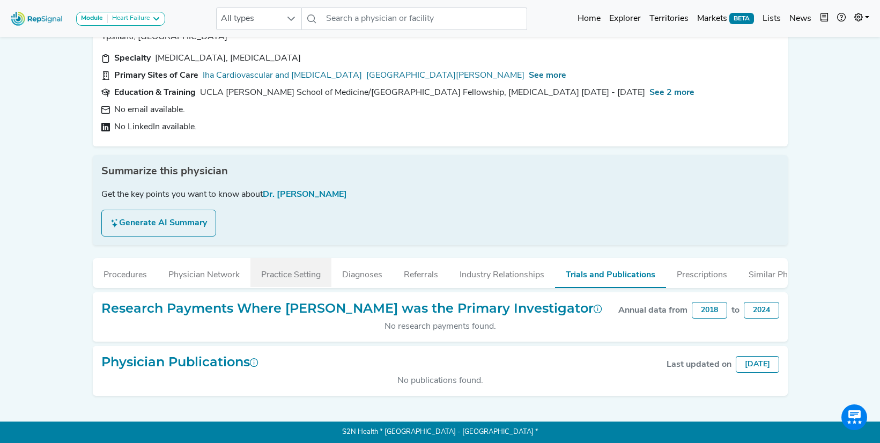
click at [286, 282] on button "Practice Setting" at bounding box center [290, 272] width 81 height 29
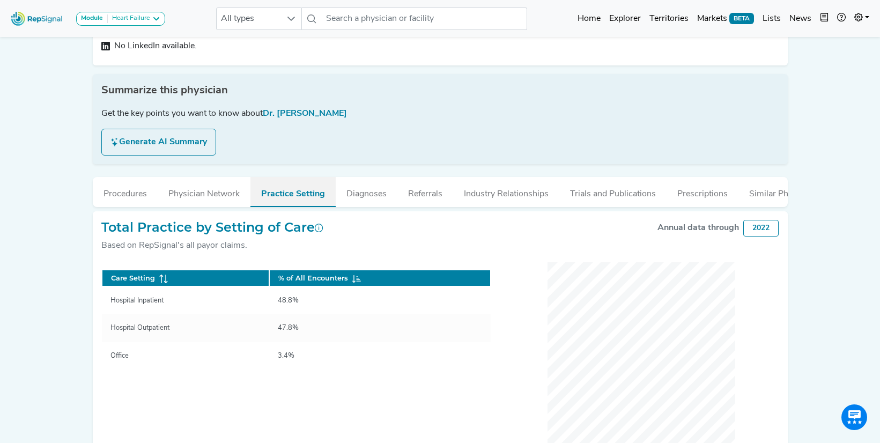
scroll to position [143, 0]
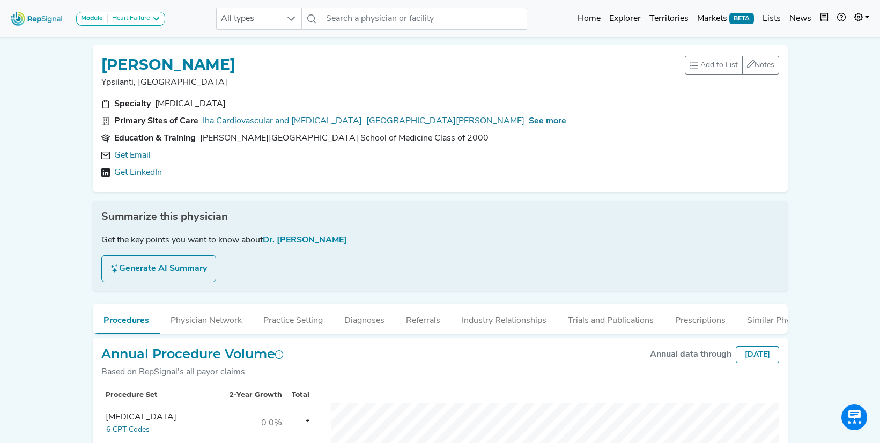
scroll to position [228, 0]
click at [139, 154] on link "Get Email" at bounding box center [132, 155] width 36 height 13
click at [529, 120] on span "See more" at bounding box center [548, 121] width 38 height 9
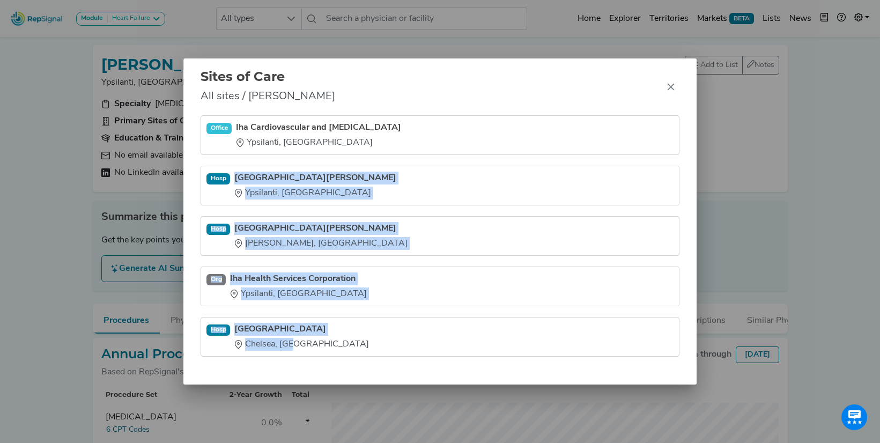
drag, startPoint x: 235, startPoint y: 170, endPoint x: 298, endPoint y: 355, distance: 195.1
type textarea "Trinity Health Ann Arbor Hospital Ypsilanti, MI Hosp Trinity Health Livingston …"
click at [298, 355] on ul "Office Iha Cardiovascular and Thoracic Surgery Ypsilanti, MI Hosp Trinity Healt…" at bounding box center [440, 235] width 479 height 241
copy ul "Trinity Health Ann Arbor Hospital Ypsilanti, MI Hosp Trinity Health Livingston …"
click at [671, 88] on icon "Close" at bounding box center [670, 87] width 9 height 9
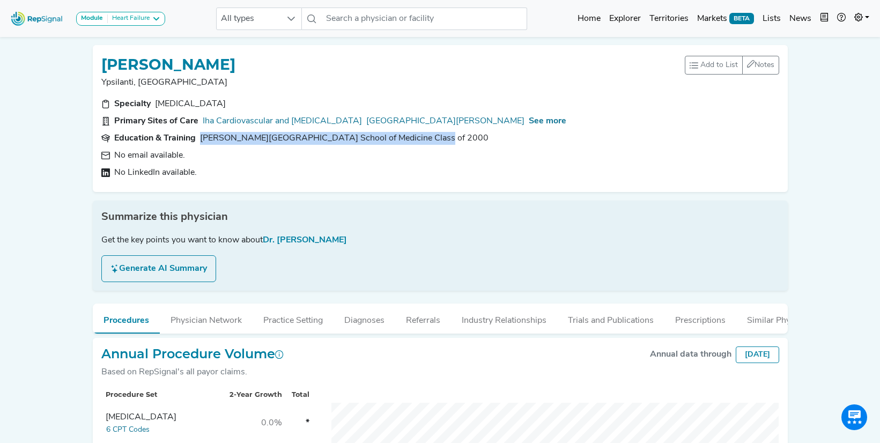
drag, startPoint x: 430, startPoint y: 144, endPoint x: 259, endPoint y: 131, distance: 170.9
click at [259, 132] on section "Education & Training Wayne State University School of Medicine Class of 2000" at bounding box center [440, 138] width 678 height 13
copy div "Wayne State University School of Medicine Class of 2000"
click at [499, 320] on button "Industry Relationships" at bounding box center [504, 317] width 106 height 29
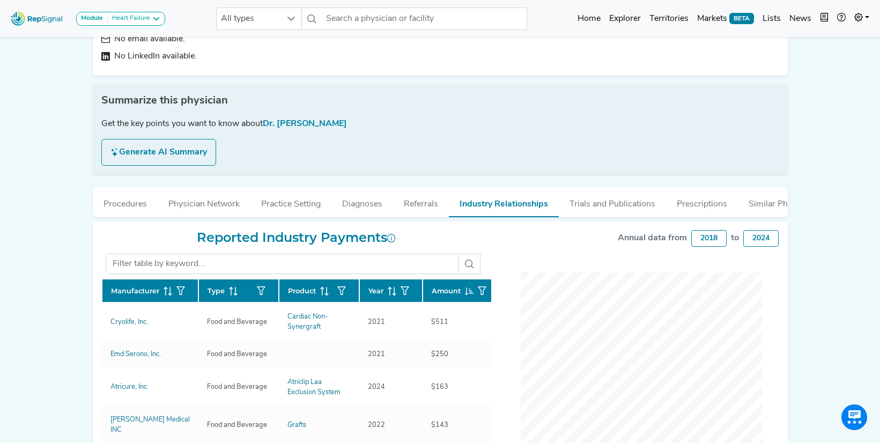
scroll to position [156, 0]
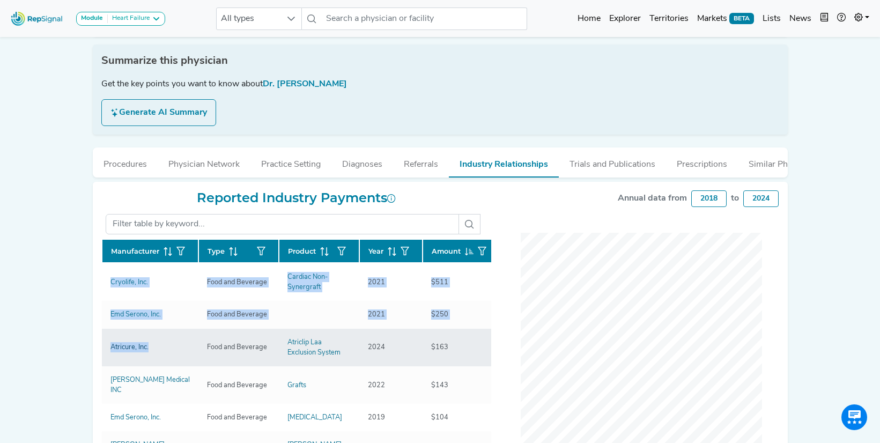
drag, startPoint x: 96, startPoint y: 283, endPoint x: 149, endPoint y: 351, distance: 85.9
click at [149, 351] on div "Reported Industry Payments Manufacturer Type Product Year Amount Cryolife, Inc.…" at bounding box center [296, 352] width 403 height 325
copy div "Manufacturer Type Product Year Amount Cryolife, Inc. Food and Beverage Cardiac …"
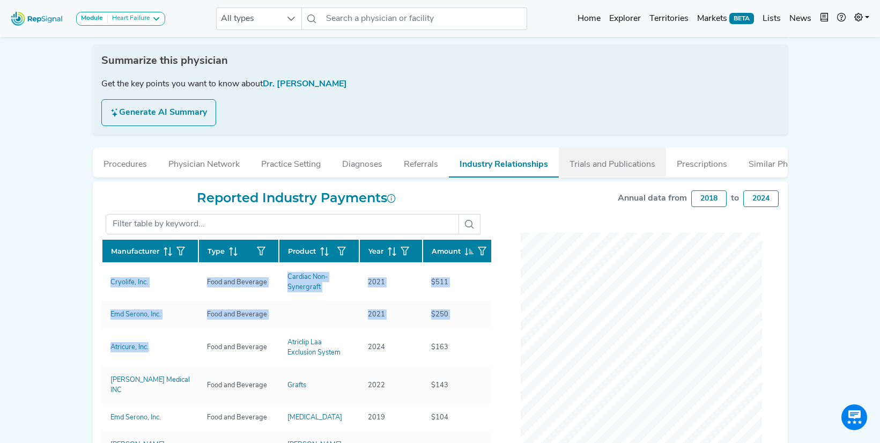
click at [625, 162] on button "Trials and Publications" at bounding box center [612, 161] width 107 height 29
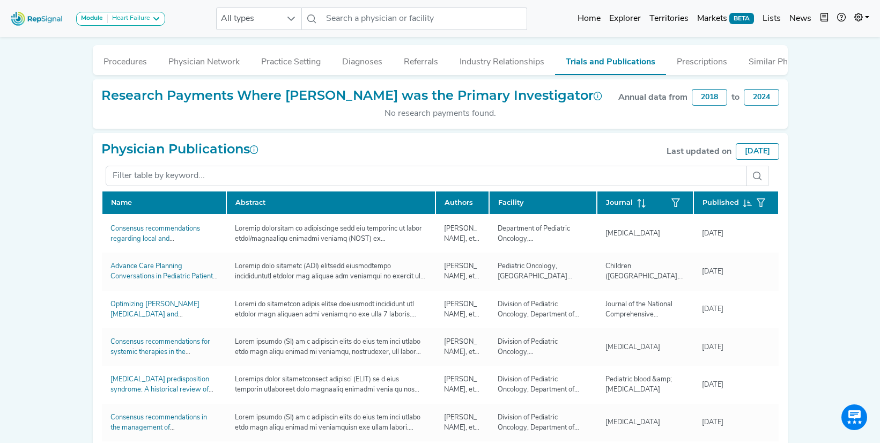
scroll to position [263, 0]
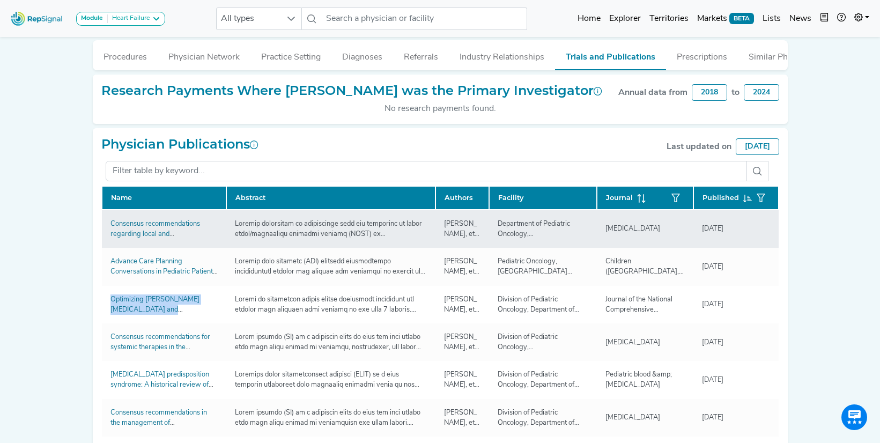
drag, startPoint x: 704, startPoint y: 231, endPoint x: 748, endPoint y: 231, distance: 44.0
click at [748, 231] on div "4/30/2025" at bounding box center [736, 229] width 68 height 10
copy div "4/30/2025"
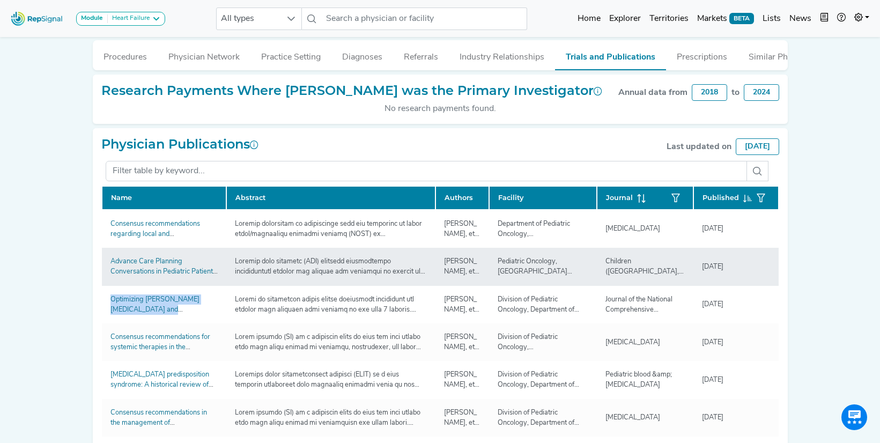
drag, startPoint x: 703, startPoint y: 269, endPoint x: 730, endPoint y: 272, distance: 27.1
click at [731, 272] on td "4/7/2025" at bounding box center [735, 267] width 85 height 38
copy div "4/7/2025"
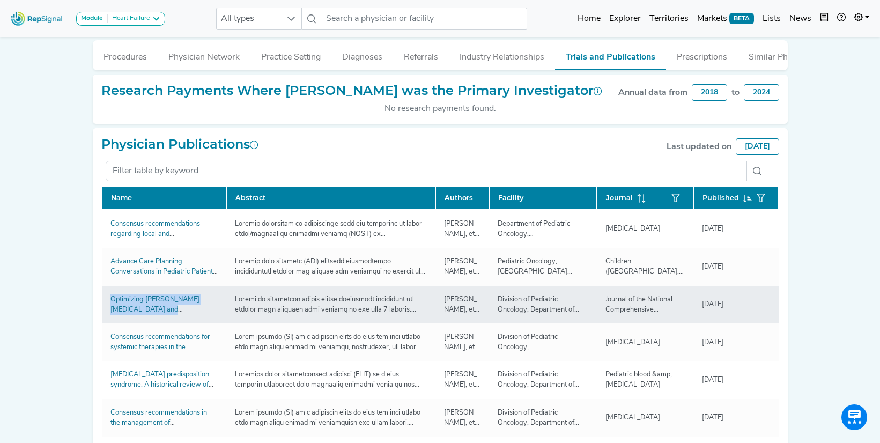
drag, startPoint x: 704, startPoint y: 303, endPoint x: 746, endPoint y: 304, distance: 41.8
click at [730, 304] on div "12/26/2024" at bounding box center [712, 304] width 34 height 10
copy div "12/26/2024"
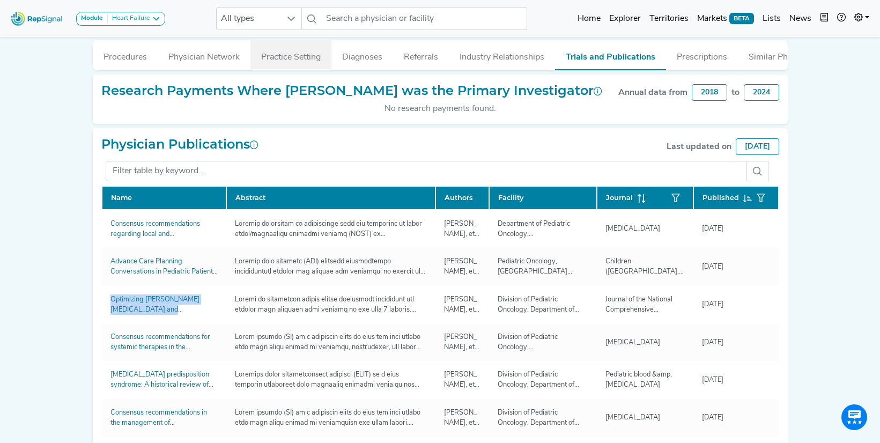
click at [313, 58] on button "Practice Setting" at bounding box center [290, 54] width 81 height 29
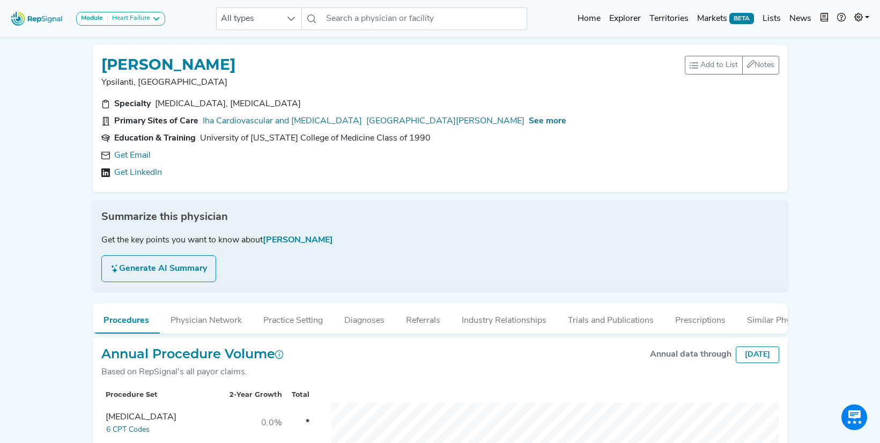
scroll to position [228, 0]
click at [138, 158] on link "Get Email" at bounding box center [132, 155] width 36 height 13
click at [529, 122] on span "See more" at bounding box center [548, 121] width 38 height 9
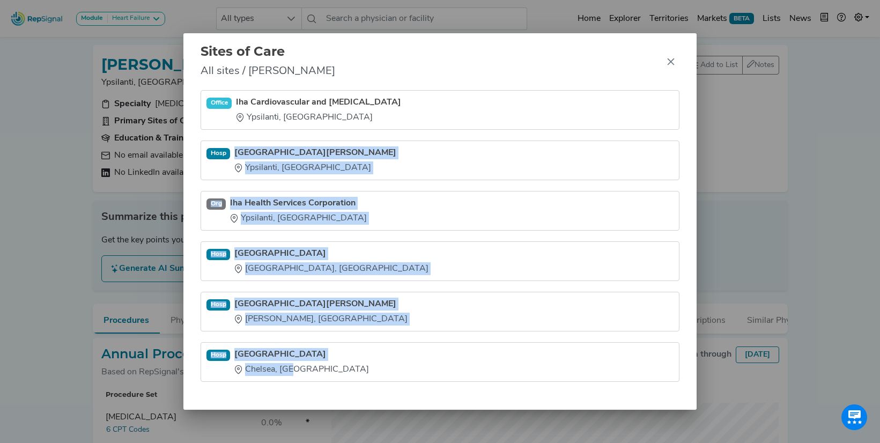
drag, startPoint x: 236, startPoint y: 145, endPoint x: 307, endPoint y: 379, distance: 244.2
type textarea "[GEOGRAPHIC_DATA][PERSON_NAME] [GEOGRAPHIC_DATA], [GEOGRAPHIC_DATA] Org Iha Hea…"
click at [307, 379] on ul "Office Iha Cardiovascular and [MEDICAL_DATA] Ypsilanti, [GEOGRAPHIC_DATA] Hosp …" at bounding box center [440, 236] width 479 height 292
copy ul "[GEOGRAPHIC_DATA][PERSON_NAME] [GEOGRAPHIC_DATA], [GEOGRAPHIC_DATA] Org Iha Hea…"
click at [667, 62] on icon "Close" at bounding box center [670, 61] width 9 height 9
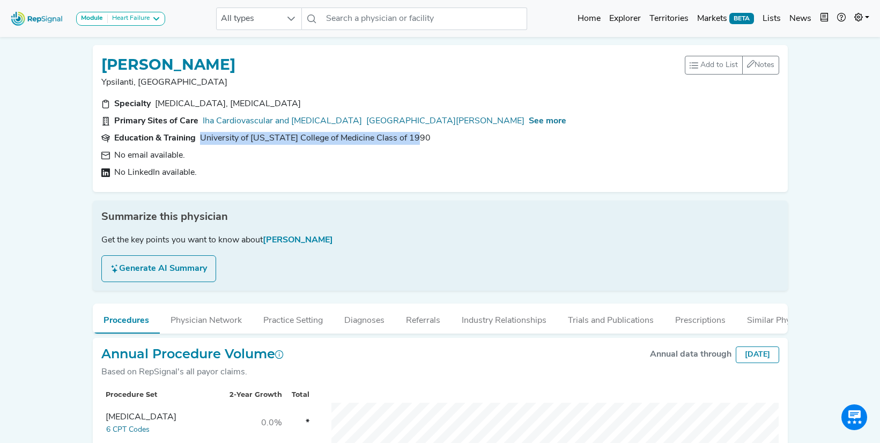
drag, startPoint x: 442, startPoint y: 141, endPoint x: 201, endPoint y: 138, distance: 241.8
click at [201, 138] on section "Education & Training [GEOGRAPHIC_DATA][US_STATE] of Medicine Class of 1990" at bounding box center [440, 138] width 678 height 13
copy div "University of [US_STATE] College of Medicine Class of 1990"
click at [471, 309] on button "Industry Relationships" at bounding box center [504, 317] width 106 height 29
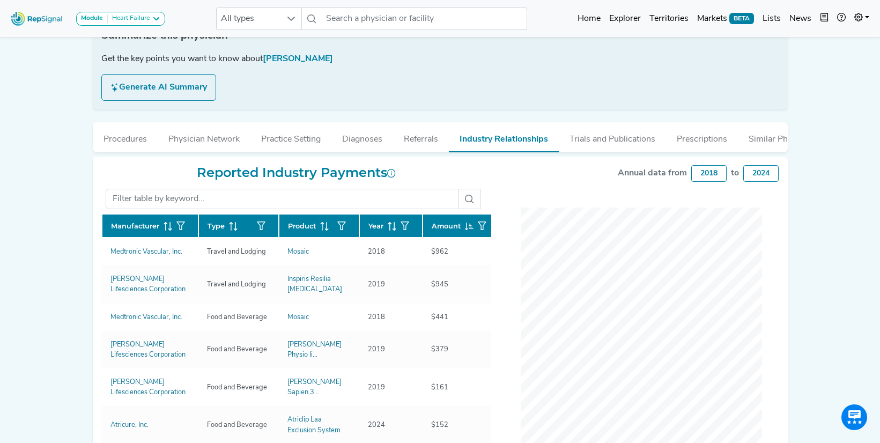
scroll to position [182, 0]
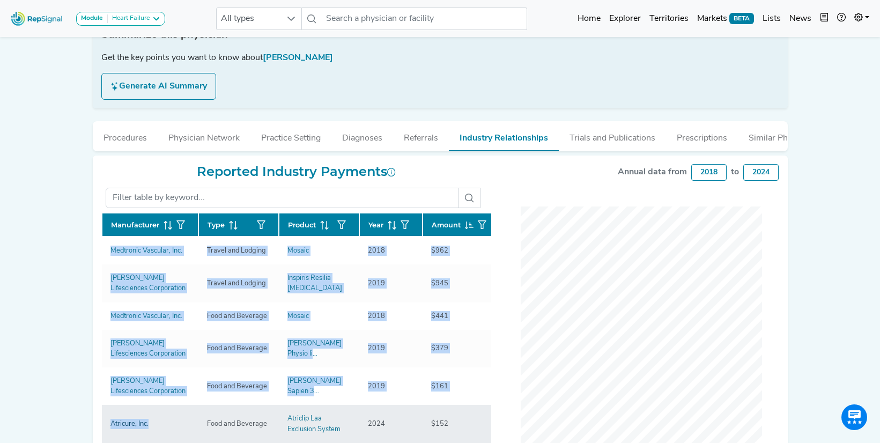
drag, startPoint x: 100, startPoint y: 253, endPoint x: 153, endPoint y: 428, distance: 182.8
click at [153, 428] on div "Reported Industry Payments Manufacturer Type Product Year Amount Medtronic Vasc…" at bounding box center [296, 338] width 403 height 348
copy div "Manufacturer Type Product Year Amount Medtronic Vascular, Inc. Travel and Lodgi…"
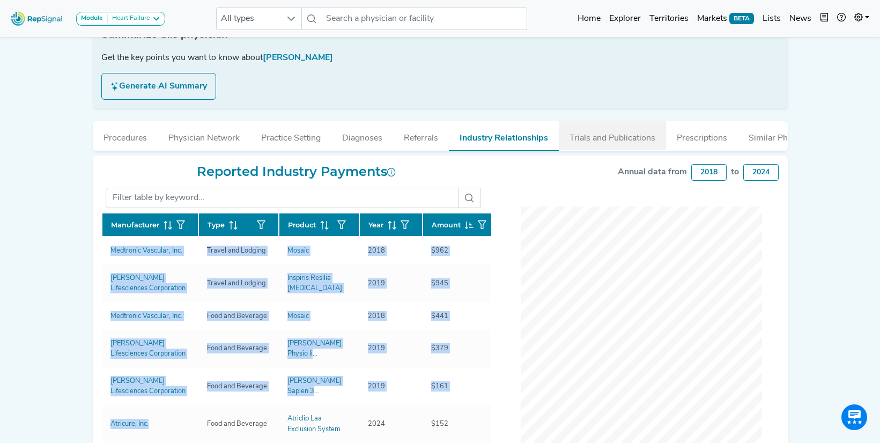
click at [586, 143] on button "Trials and Publications" at bounding box center [612, 135] width 107 height 29
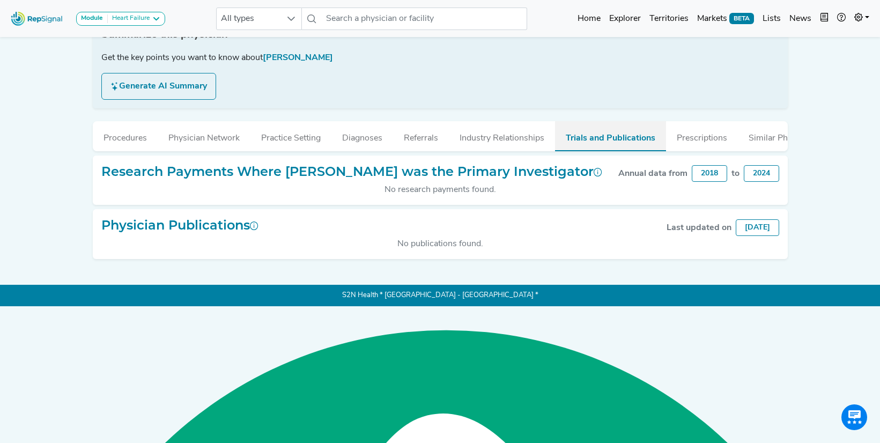
scroll to position [46, 0]
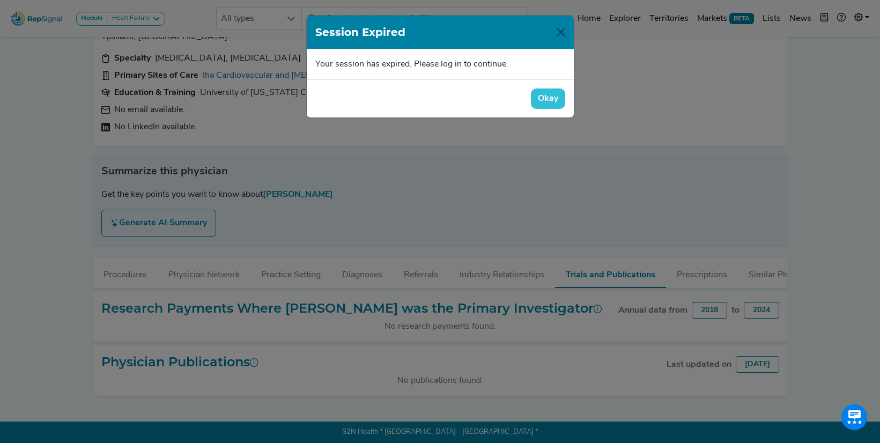
click at [540, 93] on button "Okay" at bounding box center [548, 98] width 34 height 20
